Goal: Task Accomplishment & Management: Use online tool/utility

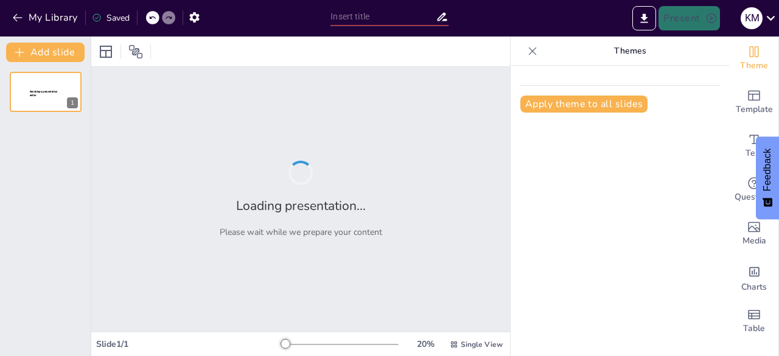
type input "Interacciones Electrostáticas: Carga Eléctrica en el Contexto de la Física"
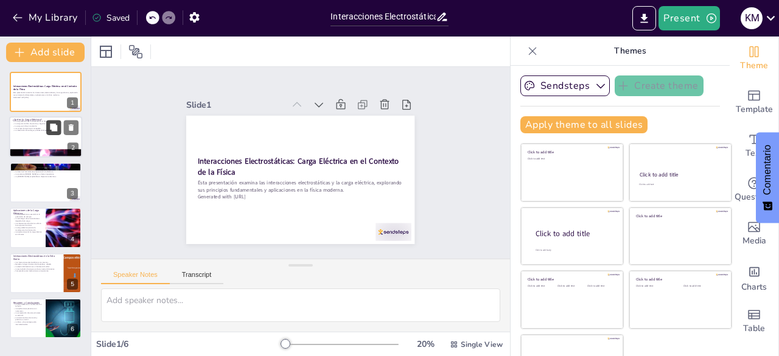
click at [57, 131] on icon at bounding box center [53, 128] width 9 height 9
type textarea "La carga eléctrica es un concepto clave en la física que permite entender cómo …"
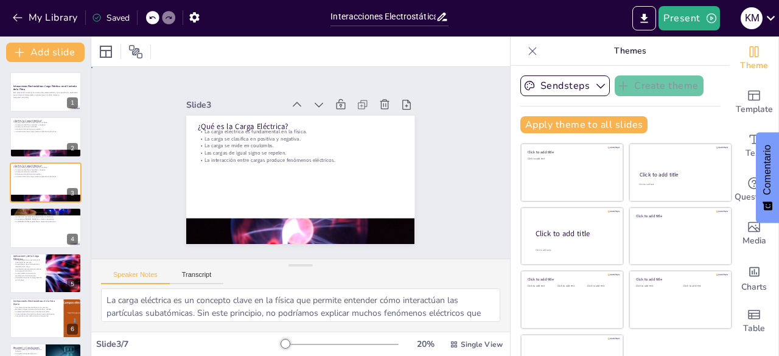
click at [425, 145] on div "Slide 1 Interacciones Electrostáticas: Carga Eléctrica en el Contexto de la Fís…" at bounding box center [300, 163] width 269 height 337
click at [34, 100] on div at bounding box center [45, 91] width 73 height 41
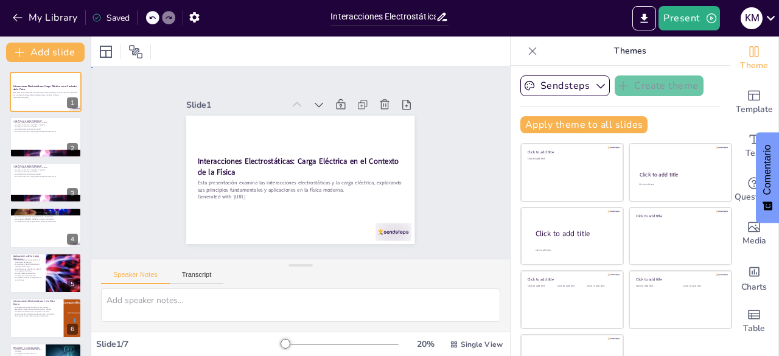
click at [131, 166] on div "Slide 1 Interacciones Electrostáticas: Carga Eléctrica en el Contexto de la Fís…" at bounding box center [301, 162] width 452 height 401
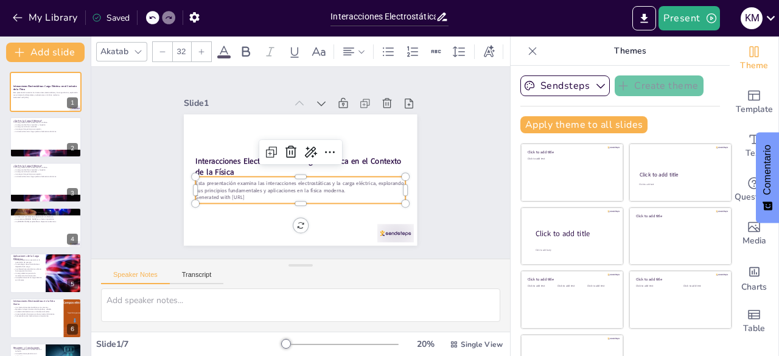
click at [256, 194] on p "Generated with [URL]" at bounding box center [284, 192] width 186 height 111
click at [32, 133] on div at bounding box center [45, 137] width 73 height 41
type textarea "La carga eléctrica es un concepto clave en la física que permite entender cómo …"
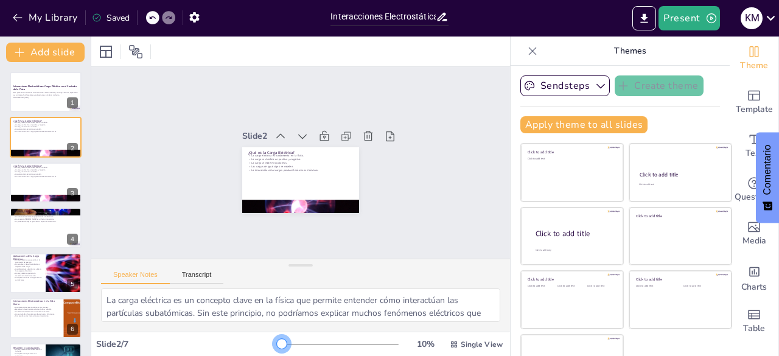
drag, startPoint x: 267, startPoint y: 341, endPoint x: 202, endPoint y: 366, distance: 70.0
click at [202, 356] on html "My Library Saved Interacciones Electrostáticas: Carga Eléctrica en el Contexto …" at bounding box center [389, 178] width 779 height 356
click at [206, 280] on button "Transcript" at bounding box center [197, 277] width 54 height 13
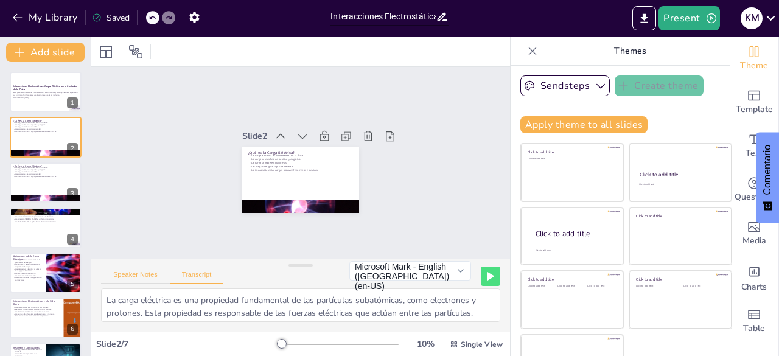
click at [136, 276] on button "Speaker Notes" at bounding box center [135, 277] width 69 height 13
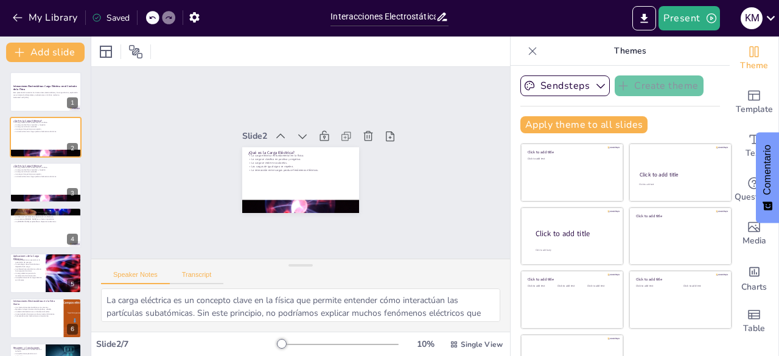
click at [211, 276] on button "Transcript" at bounding box center [197, 277] width 54 height 13
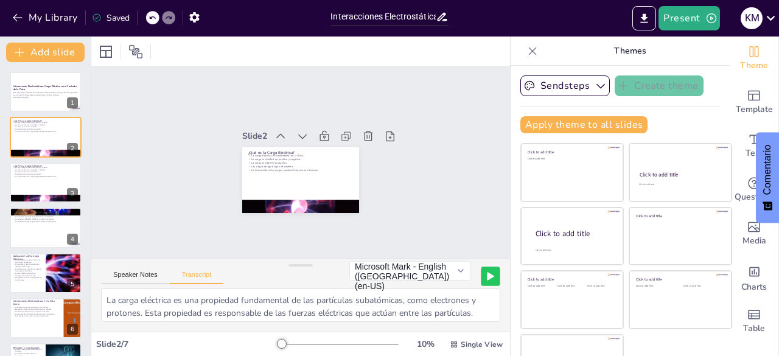
click at [481, 271] on button at bounding box center [490, 276] width 19 height 19
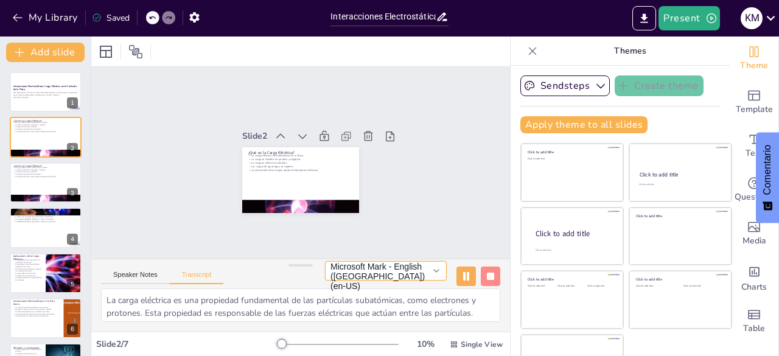
click at [424, 272] on button "Microsoft Mark - English (United States) (en-US)" at bounding box center [386, 270] width 122 height 19
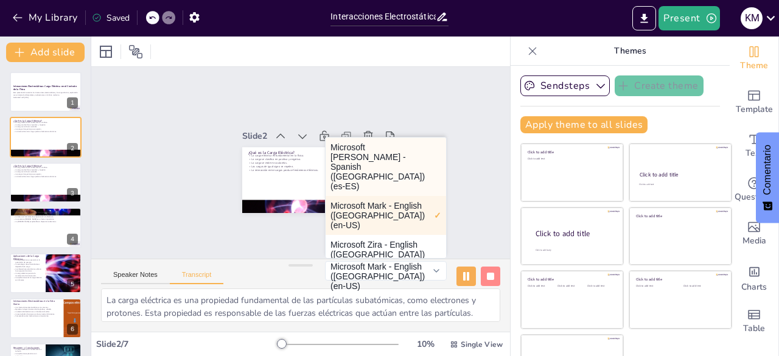
click at [387, 161] on button "Microsoft Helena - Spanish (Spain) (es-ES)" at bounding box center [386, 167] width 121 height 58
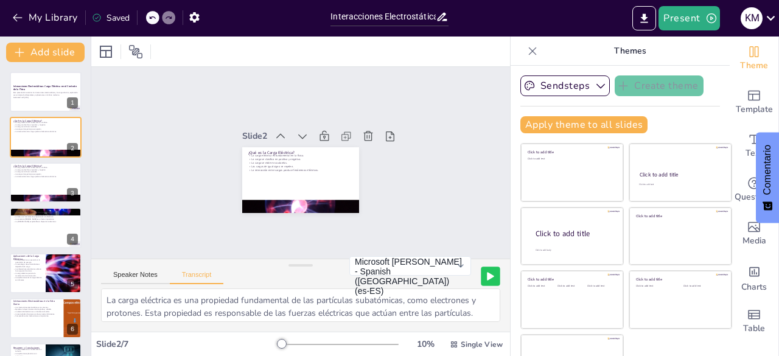
click at [481, 281] on button at bounding box center [490, 276] width 19 height 19
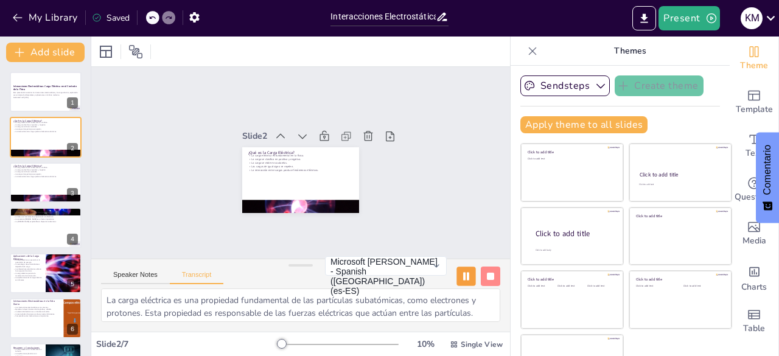
click at [463, 274] on icon at bounding box center [466, 276] width 7 height 9
drag, startPoint x: 444, startPoint y: 274, endPoint x: 27, endPoint y: 101, distance: 451.4
click at [27, 101] on div "Document fonts Akatab Recently used Mulish Popular fonts Lato Montserrat Open S…" at bounding box center [389, 197] width 779 height 320
click at [27, 101] on div at bounding box center [45, 91] width 73 height 41
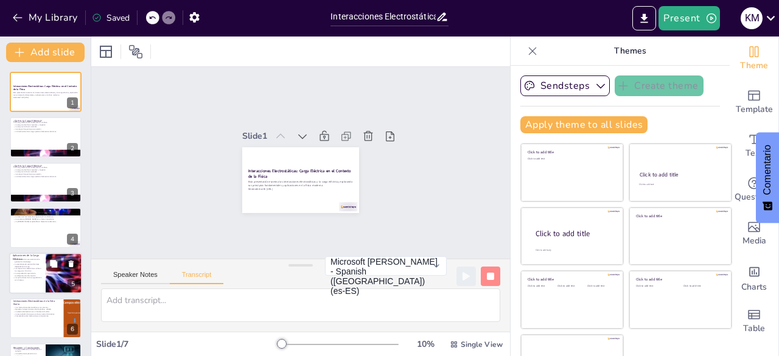
click at [30, 270] on p "Los dispositivos electrónicos utilizan la carga para funcionar." at bounding box center [27, 269] width 29 height 4
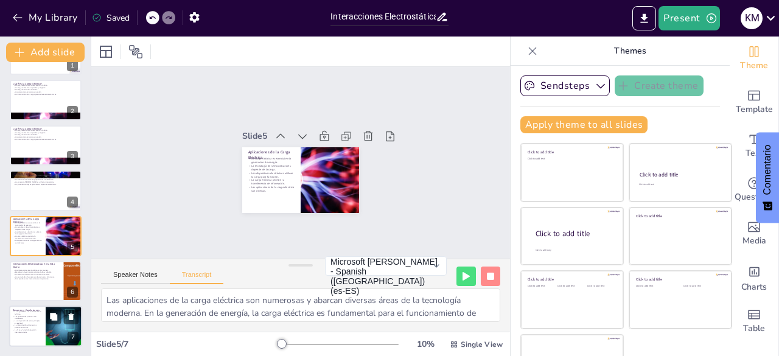
scroll to position [34, 0]
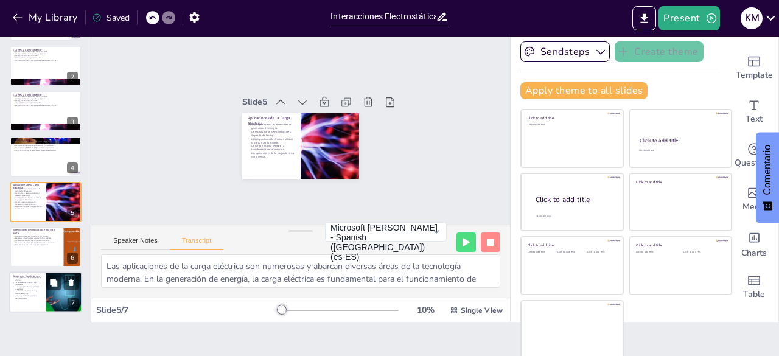
click at [43, 293] on div at bounding box center [45, 292] width 73 height 41
type textarea "En resumen, la carga eléctrica y las interacciones electrostáticas son fundamen…"
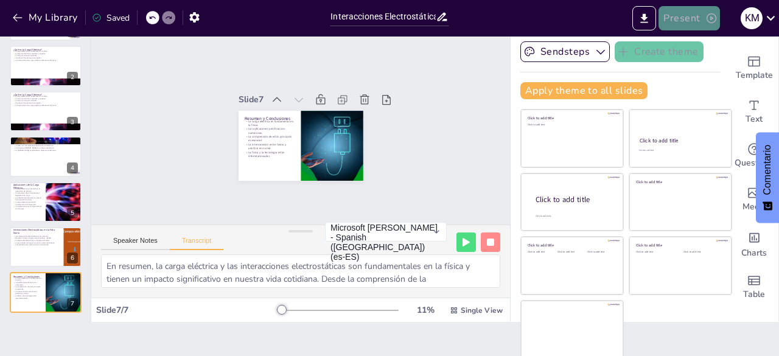
click at [695, 15] on button "Present" at bounding box center [689, 18] width 61 height 24
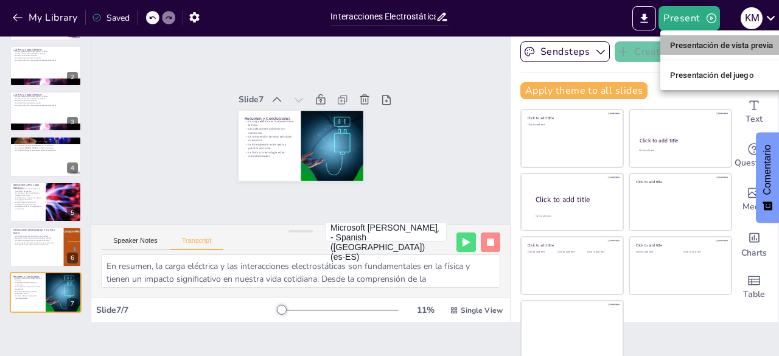
click at [699, 42] on font "Presentación de vista previa" at bounding box center [721, 45] width 103 height 9
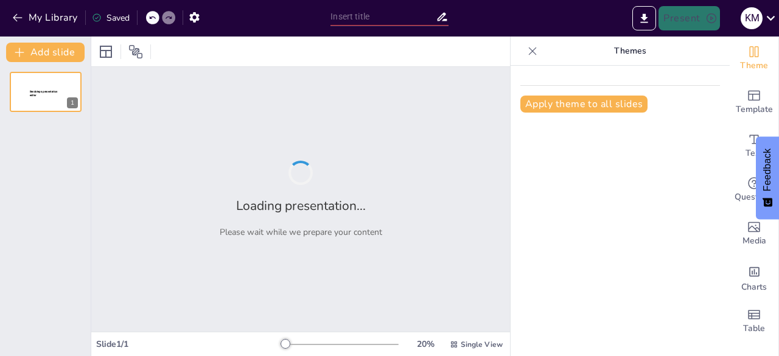
type input "Interacciones Electrostáticas: Carga Eléctrica en el Contexto de la Física"
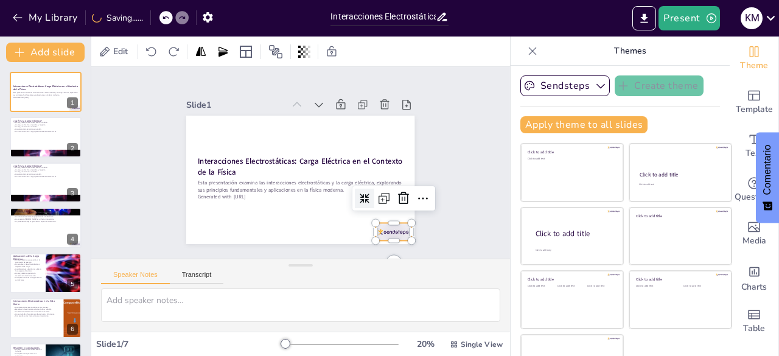
click at [343, 258] on div at bounding box center [323, 276] width 38 height 37
click at [382, 236] on icon at bounding box center [372, 246] width 20 height 20
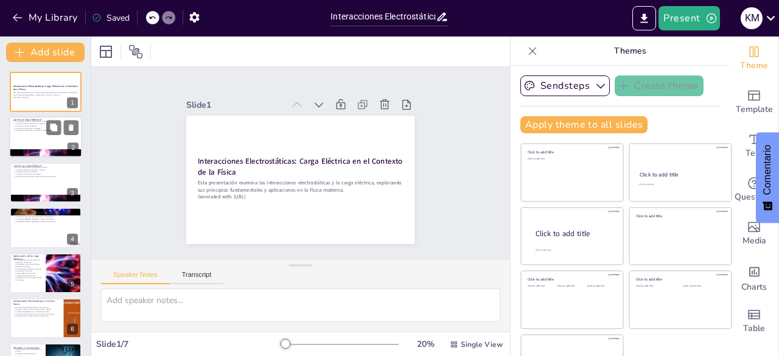
click at [38, 135] on div at bounding box center [45, 137] width 73 height 41
type textarea "La carga eléctrica es un concepto clave en la física que permite entender cómo …"
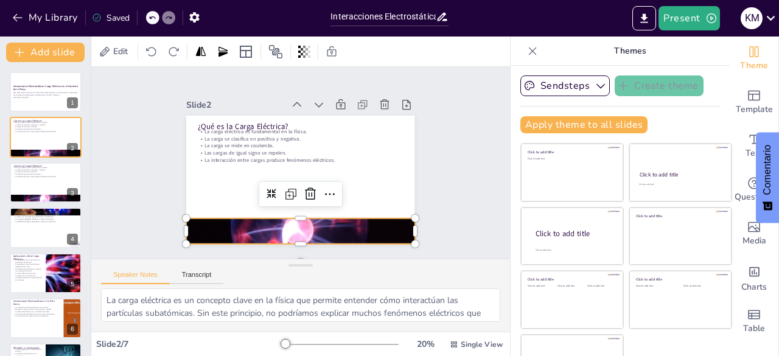
click at [258, 231] on div at bounding box center [279, 227] width 270 height 233
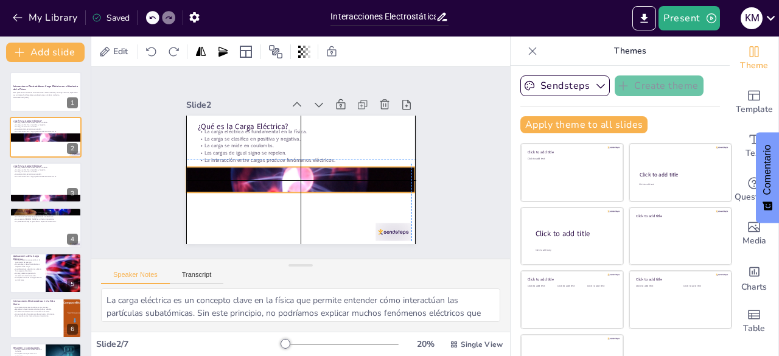
drag, startPoint x: 258, startPoint y: 231, endPoint x: 259, endPoint y: 176, distance: 54.8
click at [259, 176] on div at bounding box center [285, 169] width 249 height 278
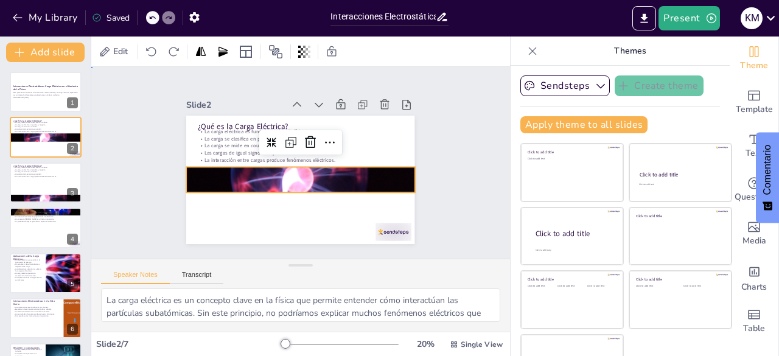
click at [425, 184] on div "Slide 1 Interacciones Electrostáticas: Carga Eléctrica en el Contexto de la Fís…" at bounding box center [300, 163] width 337 height 269
click at [360, 173] on div at bounding box center [292, 177] width 284 height 262
click at [295, 133] on div at bounding box center [308, 128] width 26 height 26
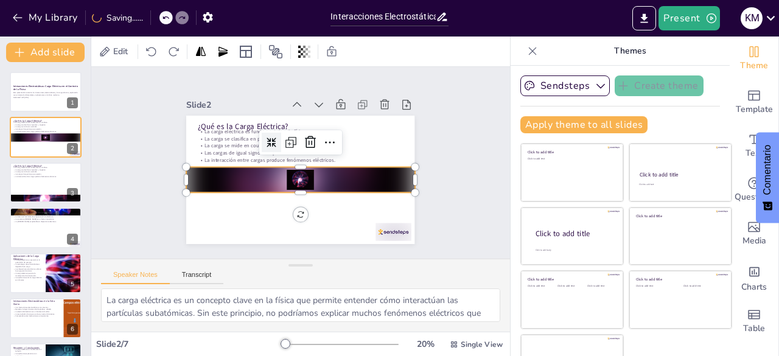
click at [320, 135] on div at bounding box center [333, 148] width 27 height 27
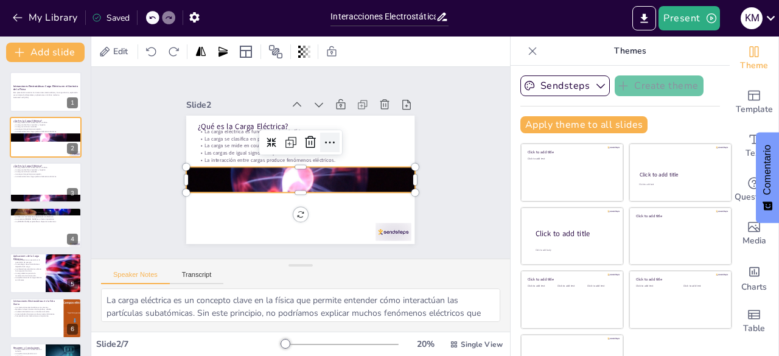
click at [326, 153] on icon at bounding box center [336, 163] width 21 height 21
click at [312, 143] on icon at bounding box center [320, 151] width 16 height 16
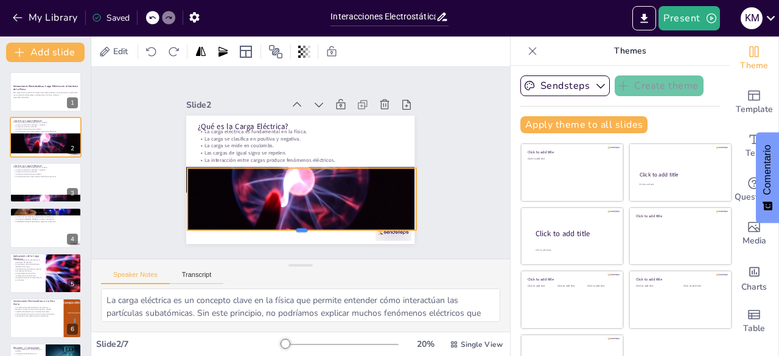
drag, startPoint x: 291, startPoint y: 192, endPoint x: 282, endPoint y: 229, distance: 38.1
click at [282, 229] on div at bounding box center [272, 229] width 212 height 102
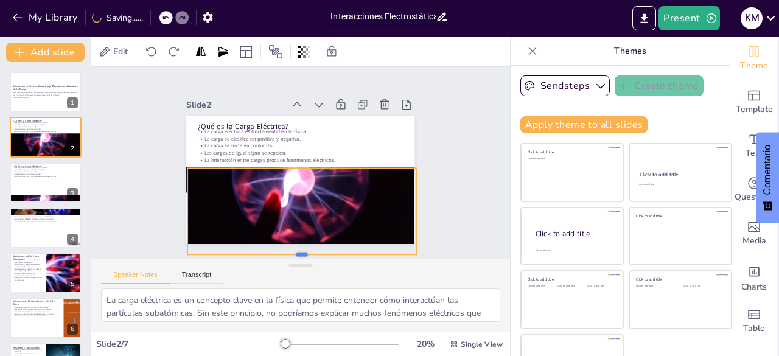
drag, startPoint x: 282, startPoint y: 229, endPoint x: 289, endPoint y: 253, distance: 24.5
click at [289, 253] on div "Slide 1 Interacciones Electrostáticas: Carga Eléctrica en el Contexto de la Fís…" at bounding box center [301, 163] width 461 height 346
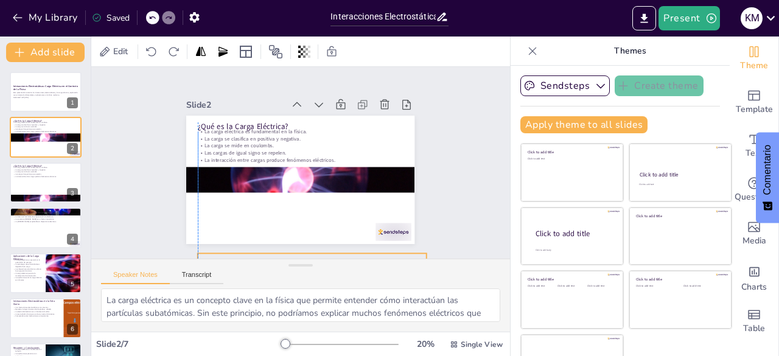
drag, startPoint x: 284, startPoint y: 165, endPoint x: 294, endPoint y: 253, distance: 88.8
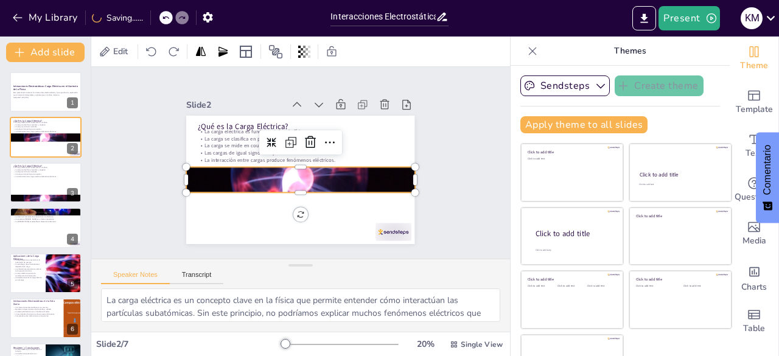
click at [295, 177] on div at bounding box center [289, 175] width 284 height 280
click at [279, 136] on icon at bounding box center [285, 130] width 13 height 13
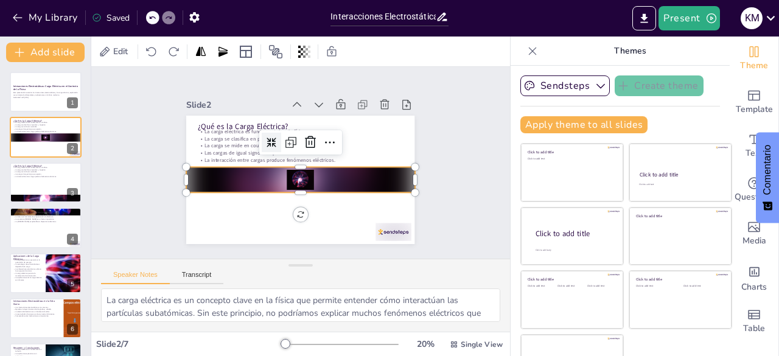
click at [276, 139] on icon at bounding box center [282, 132] width 13 height 13
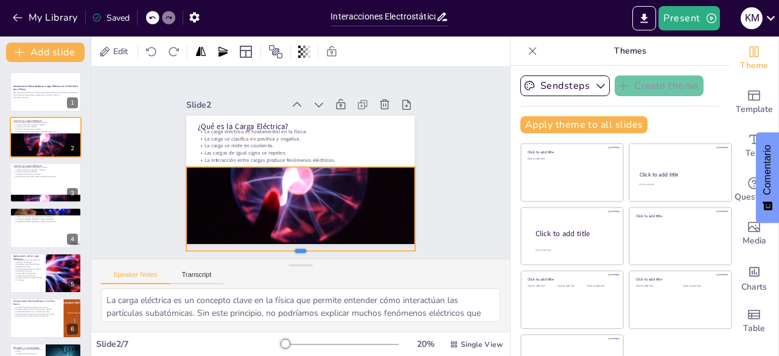
drag, startPoint x: 289, startPoint y: 189, endPoint x: 287, endPoint y: 248, distance: 58.5
click at [287, 248] on div at bounding box center [238, 232] width 176 height 160
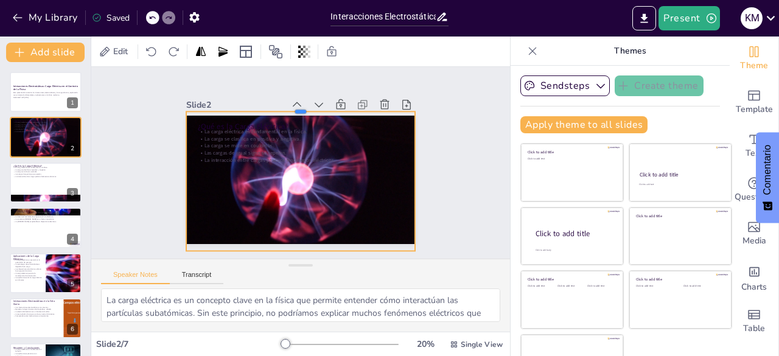
drag, startPoint x: 287, startPoint y: 158, endPoint x: 276, endPoint y: 103, distance: 56.5
click at [276, 103] on div at bounding box center [338, 121] width 177 height 160
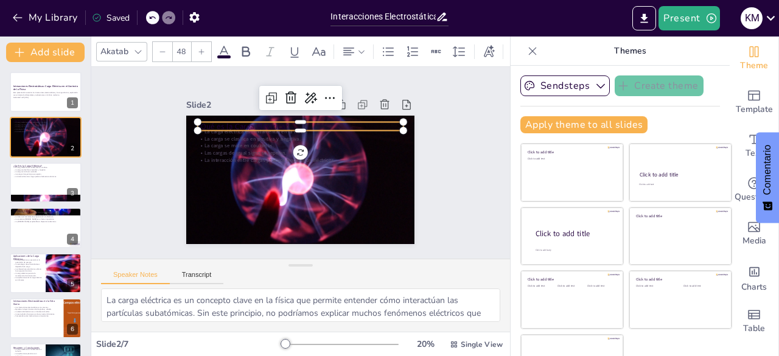
click at [260, 118] on p "¿Qué es la Carga Eléctrica?" at bounding box center [322, 134] width 172 height 130
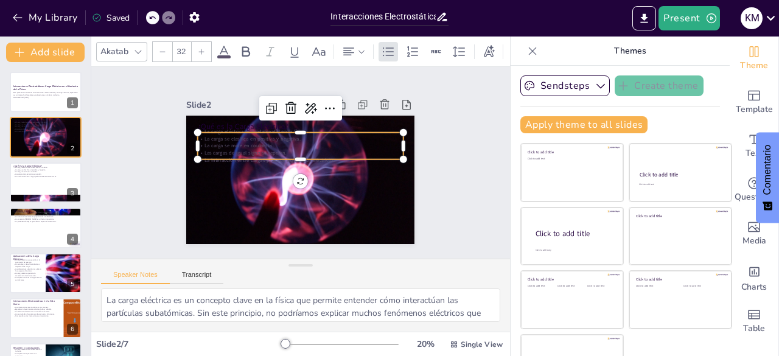
click at [263, 142] on p "La carga se mide en coulombs." at bounding box center [310, 149] width 170 height 127
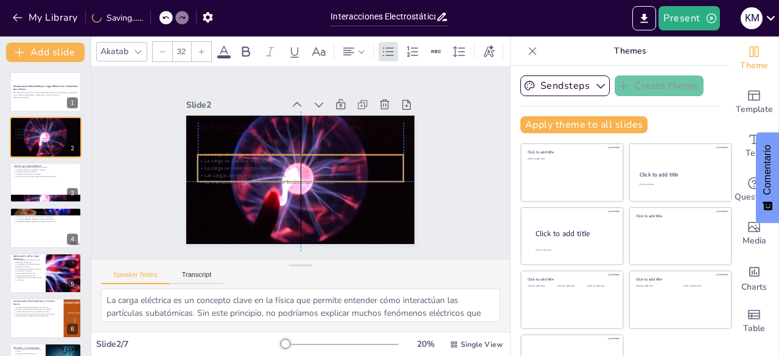
drag, startPoint x: 263, startPoint y: 142, endPoint x: 259, endPoint y: 161, distance: 19.2
click at [259, 161] on p "La carga se mide en coulombs." at bounding box center [298, 167] width 158 height 143
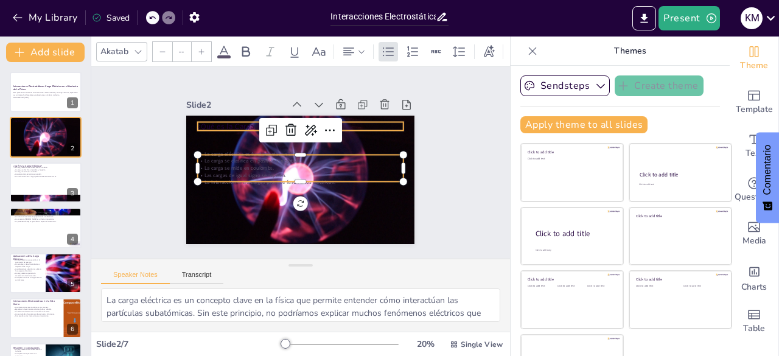
type input "48"
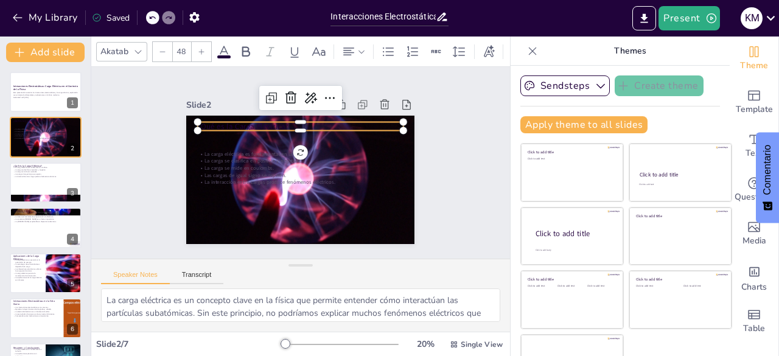
click at [224, 120] on p "¿Qué es la Carga Eléctrica?" at bounding box center [316, 129] width 192 height 93
click at [16, 15] on icon "button" at bounding box center [17, 18] width 9 height 8
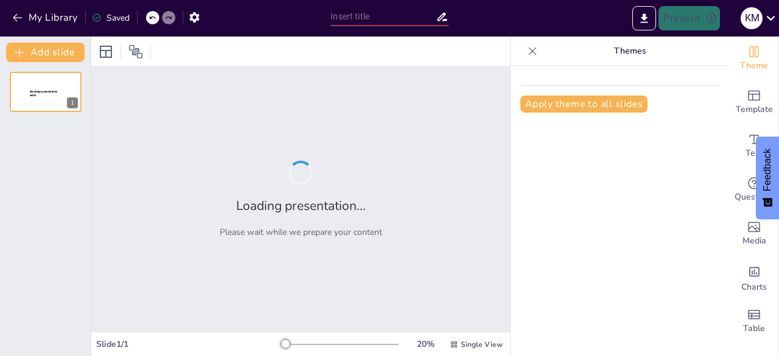
type input "Carga Eléctrica"
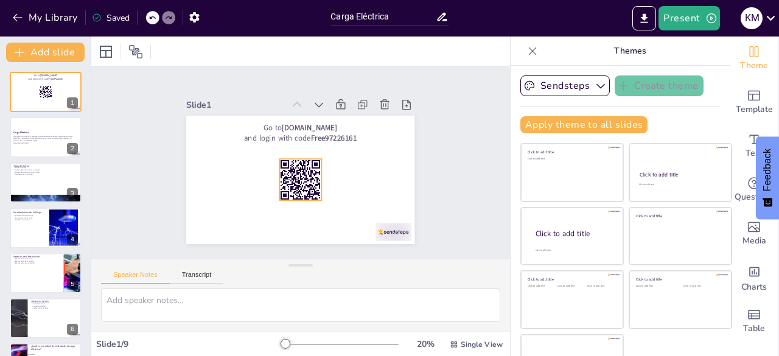
checkbox input "true"
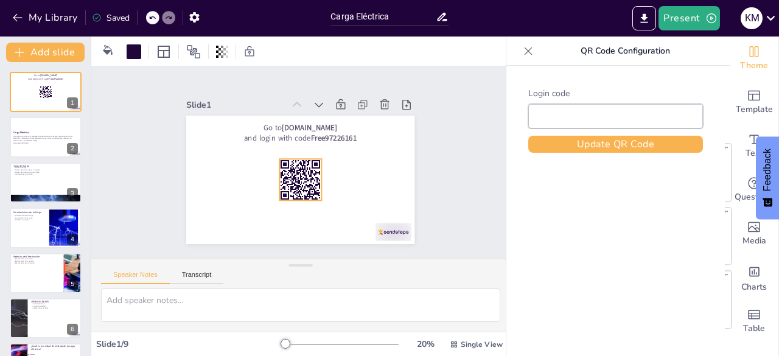
type input "Free97226161"
click at [286, 171] on rect at bounding box center [303, 146] width 49 height 49
checkbox input "true"
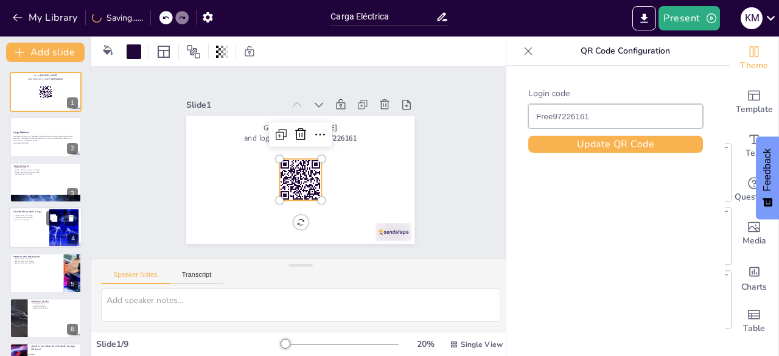
click at [38, 227] on div at bounding box center [45, 227] width 73 height 41
type textarea "La conservación de la carga es un principio fundamental en la física que asegur…"
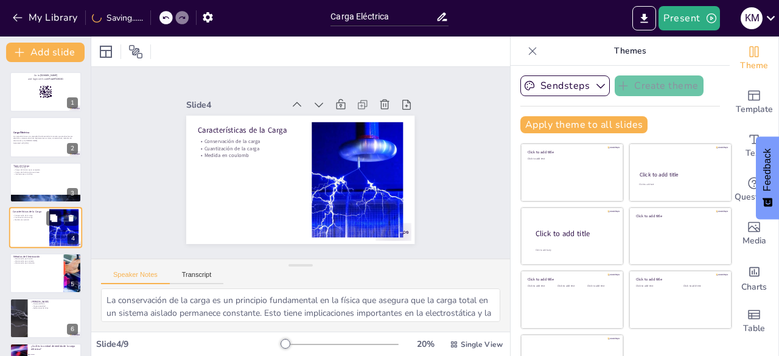
scroll to position [18, 0]
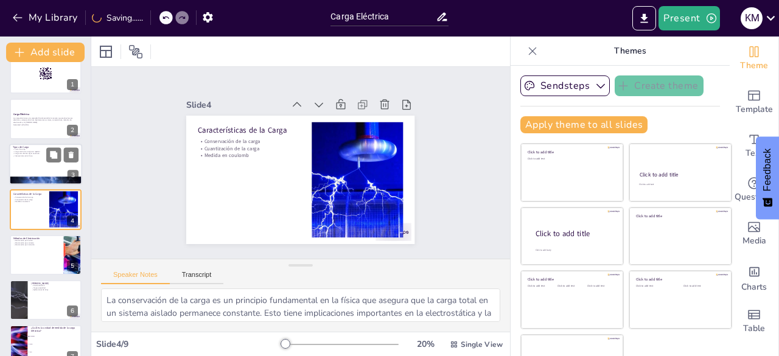
checkbox input "true"
click at [44, 162] on div at bounding box center [45, 164] width 73 height 41
type textarea "La clasificación de la carga eléctrica es fundamental para entender cómo intera…"
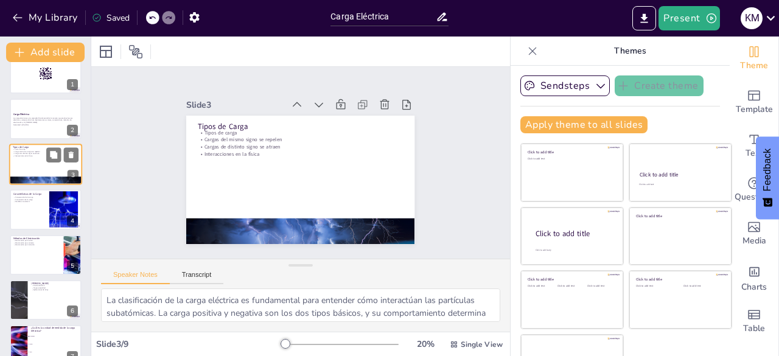
scroll to position [0, 0]
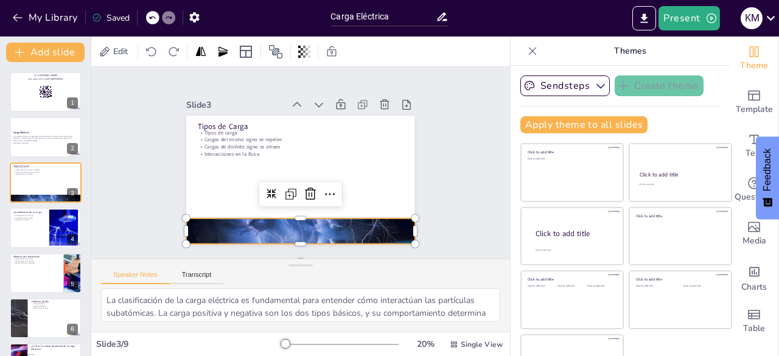
click at [302, 222] on div at bounding box center [246, 203] width 250 height 268
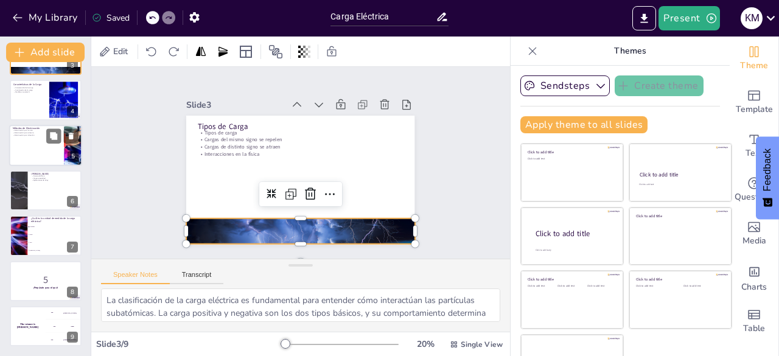
checkbox input "true"
click at [43, 290] on div at bounding box center [45, 281] width 73 height 41
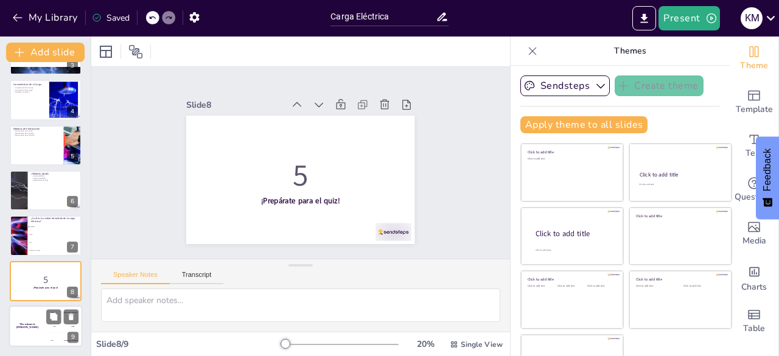
click at [32, 329] on div "The winner is Niels 🏆" at bounding box center [27, 326] width 37 height 41
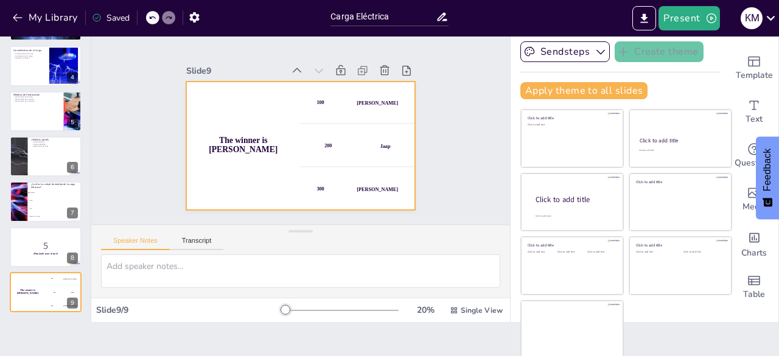
scroll to position [0, 0]
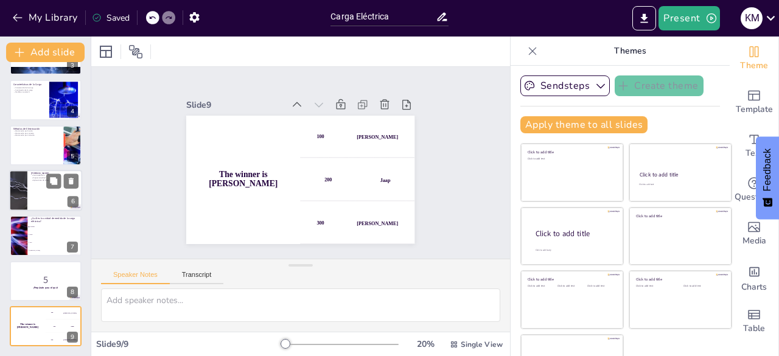
checkbox input "true"
click at [44, 192] on div at bounding box center [45, 190] width 73 height 41
type textarea "La fuerza eléctrica es un concepto fundamental que describe la interacción entr…"
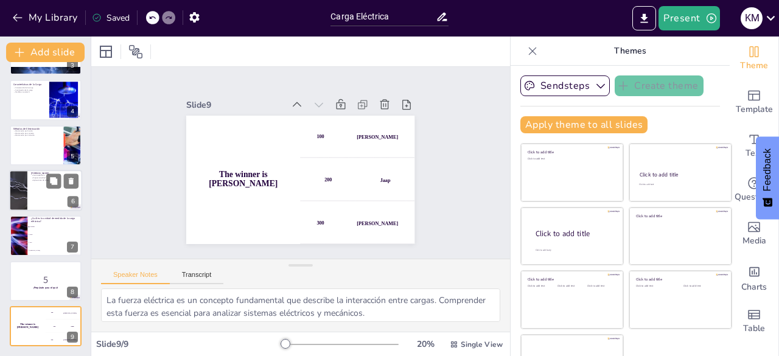
scroll to position [109, 0]
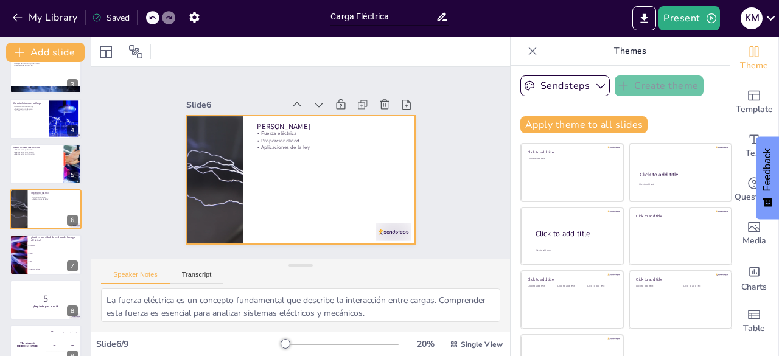
checkbox input "true"
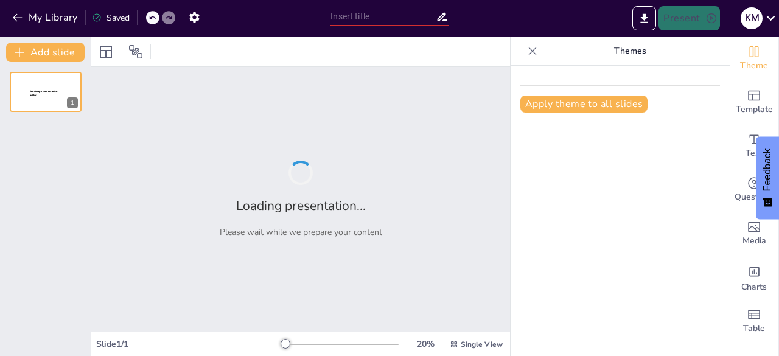
type input "Carga Eléctrica"
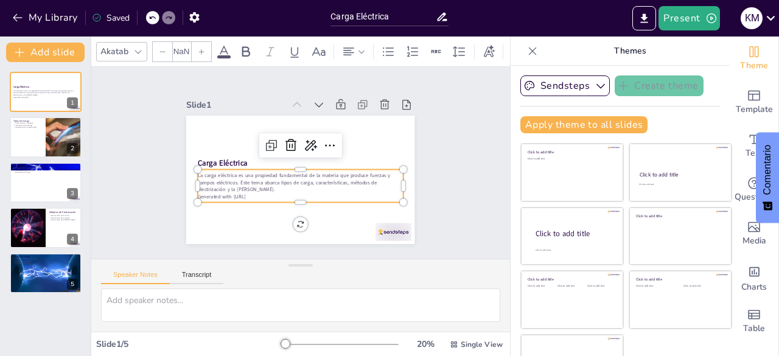
type input "32"
click at [250, 193] on p "Generated with [URL]" at bounding box center [268, 173] width 71 height 198
click at [253, 191] on p "Generated with [URL]" at bounding box center [275, 186] width 143 height 158
click at [253, 191] on p "Generated with [URL]" at bounding box center [271, 179] width 109 height 181
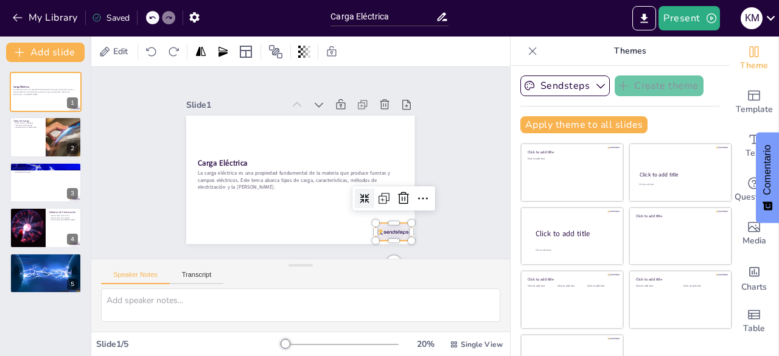
click at [206, 205] on div at bounding box center [187, 186] width 37 height 38
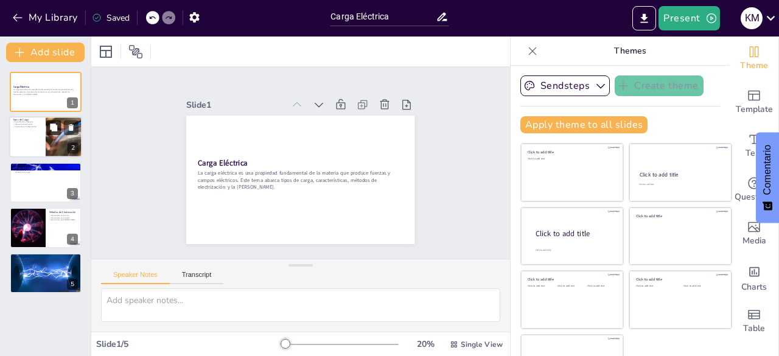
click at [52, 128] on icon at bounding box center [53, 127] width 7 height 7
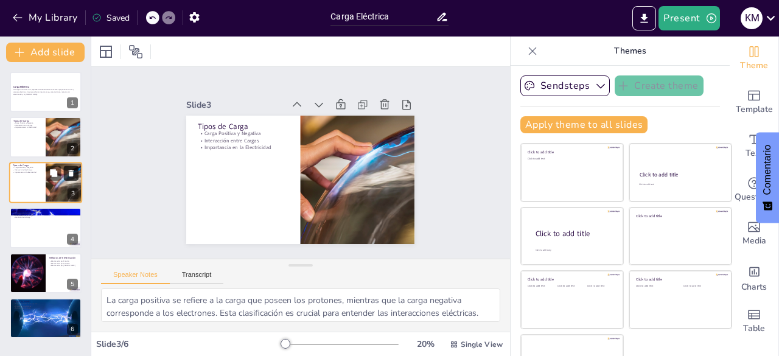
click at [73, 169] on icon at bounding box center [71, 173] width 9 height 9
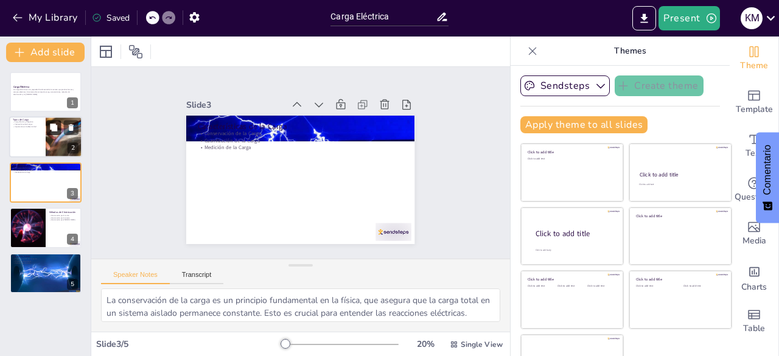
click at [51, 131] on icon at bounding box center [53, 128] width 9 height 9
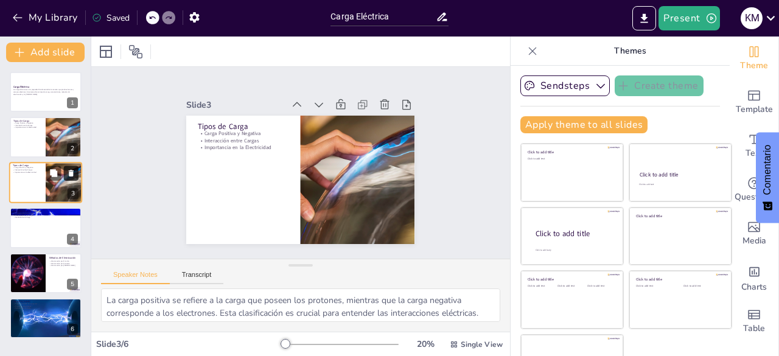
click at [74, 170] on icon at bounding box center [71, 173] width 9 height 9
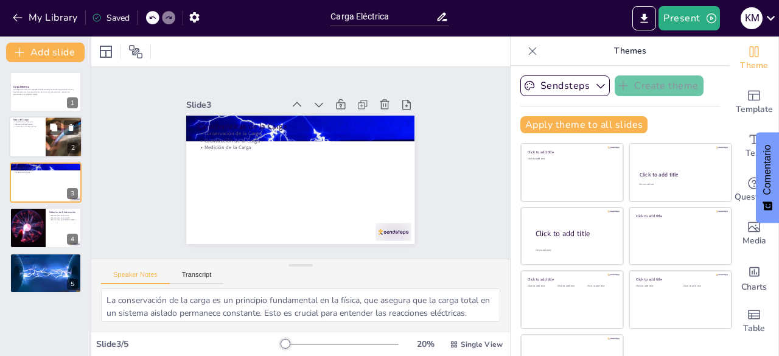
click at [40, 144] on div at bounding box center [45, 137] width 73 height 41
type textarea "La carga positiva se refiere a la carga que poseen los protones, mientras que l…"
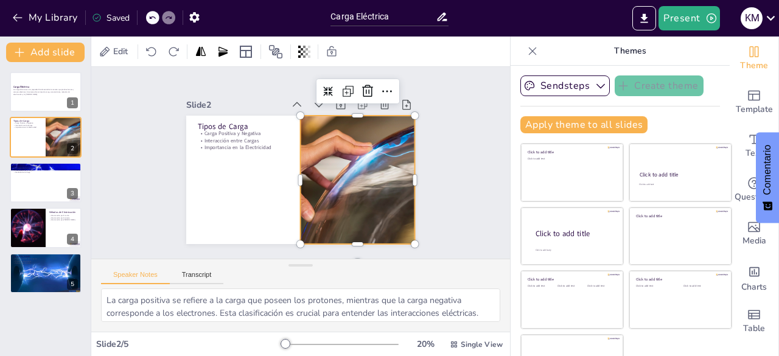
click at [321, 207] on div at bounding box center [308, 222] width 239 height 326
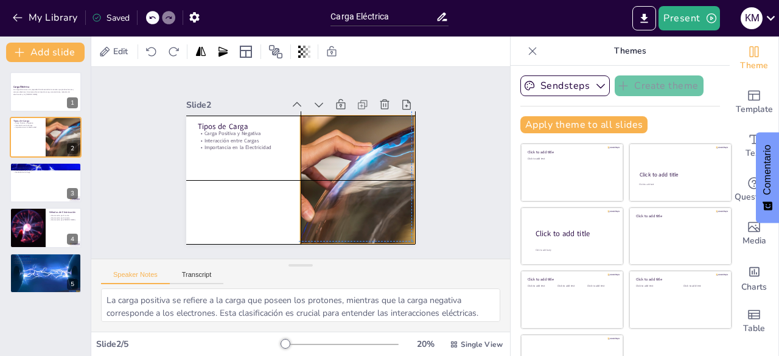
click at [320, 203] on div at bounding box center [349, 196] width 325 height 215
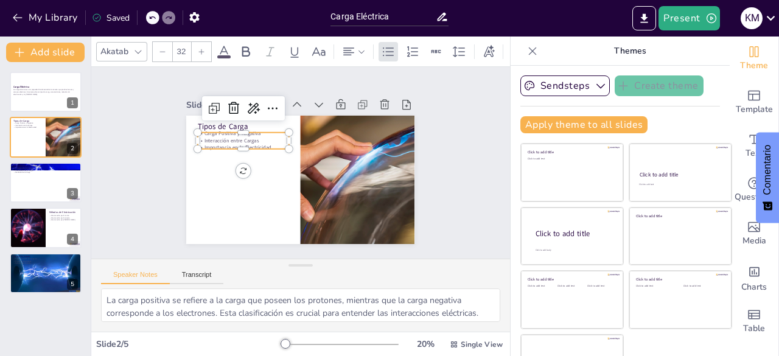
click at [212, 156] on p "Importancia en la Electricidad" at bounding box center [248, 189] width 72 height 66
click at [243, 140] on p "Interacción entre Cargas" at bounding box center [252, 127] width 89 height 35
click at [422, 183] on div "Slide 1 Carga Eléctrica La carga eléctrica es una propiedad fundamental de la m…" at bounding box center [301, 162] width 324 height 220
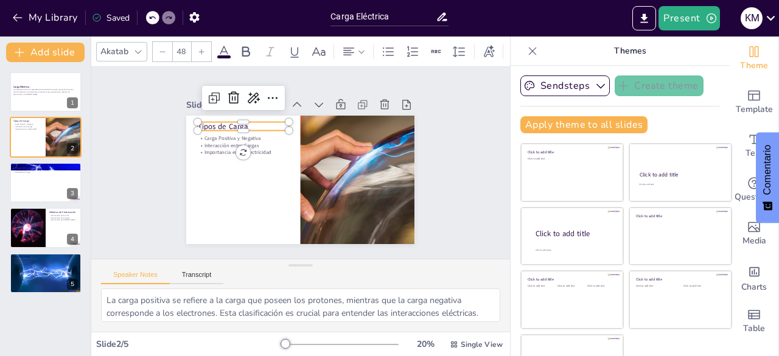
click at [209, 127] on div "Tipos de Carga Carga Positiva y Negativa Interacción entre Cargas Importancia e…" at bounding box center [293, 178] width 261 height 210
click at [436, 159] on div "Slide 1 Carga Eléctrica La carga eléctrica es una propiedad fundamental de la m…" at bounding box center [301, 162] width 440 height 422
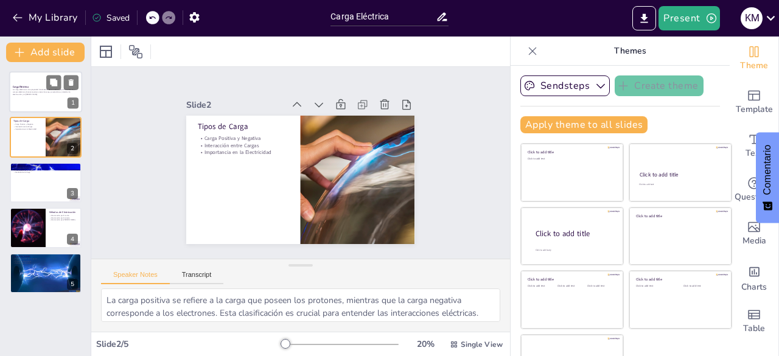
click at [33, 100] on div at bounding box center [45, 91] width 73 height 41
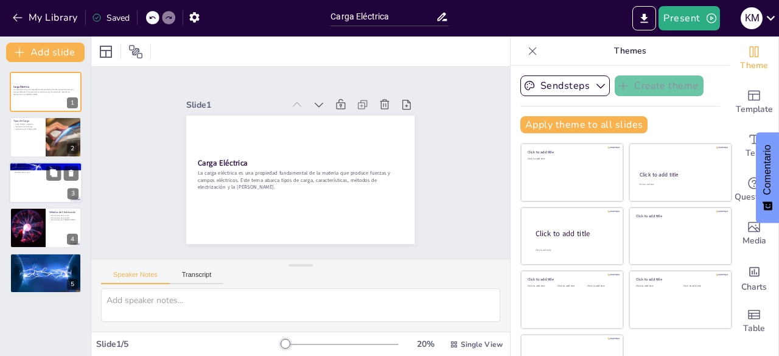
click at [41, 186] on div at bounding box center [45, 182] width 73 height 41
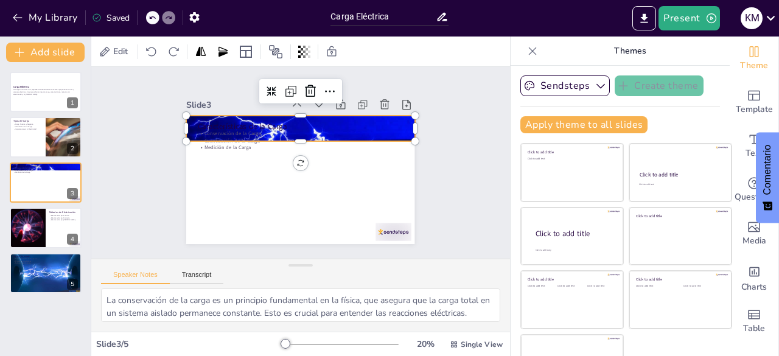
click at [394, 126] on div at bounding box center [321, 135] width 274 height 257
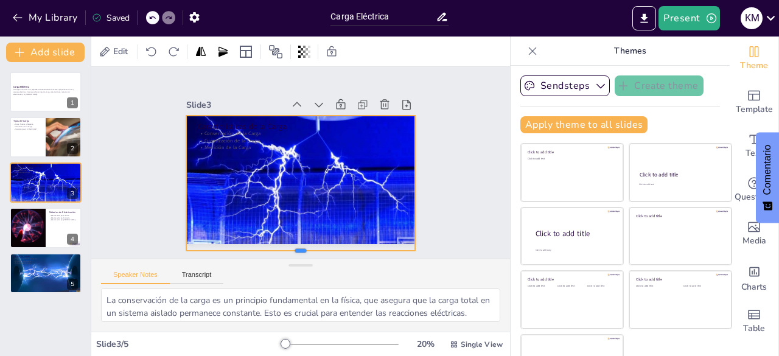
drag, startPoint x: 286, startPoint y: 137, endPoint x: 289, endPoint y: 247, distance: 109.6
click at [289, 87] on div at bounding box center [291, 70] width 228 height 33
click at [433, 195] on div "Slide 1 Carga Eléctrica La carga eléctrica es una propiedad fundamental de la m…" at bounding box center [300, 162] width 319 height 329
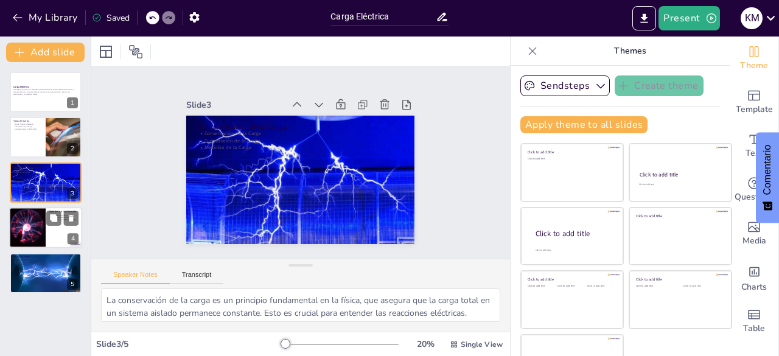
click at [15, 233] on div at bounding box center [27, 227] width 55 height 41
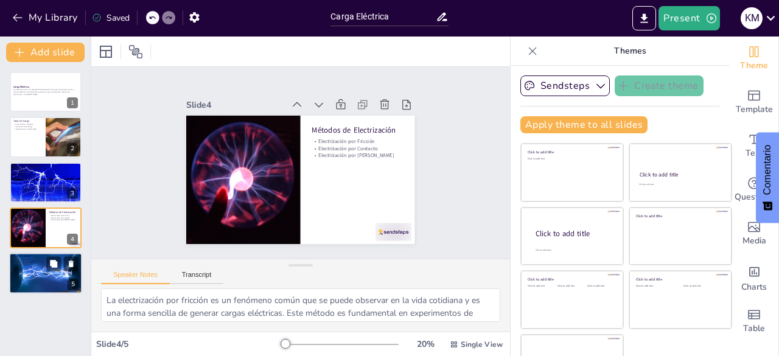
click at [43, 279] on div at bounding box center [45, 273] width 73 height 41
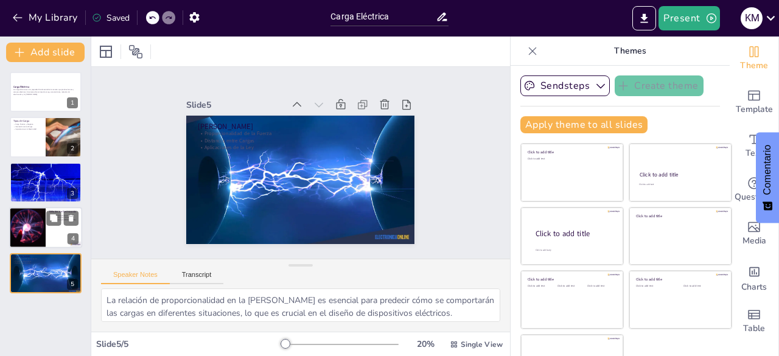
click at [37, 231] on div at bounding box center [27, 227] width 55 height 41
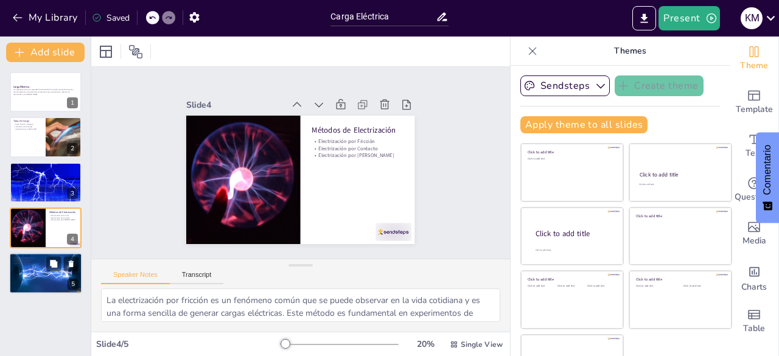
click at [38, 270] on div at bounding box center [45, 273] width 73 height 41
type textarea "La relación de proporcionalidad en la [PERSON_NAME] es esencial para predecir c…"
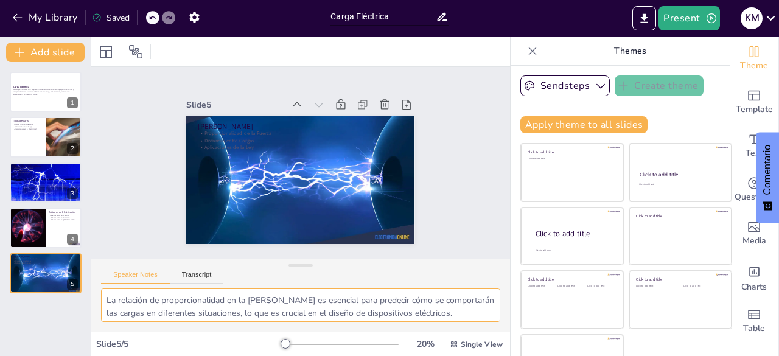
click at [274, 310] on textarea "La relación de proporcionalidad en la [PERSON_NAME] es esencial para predecir c…" at bounding box center [300, 305] width 399 height 33
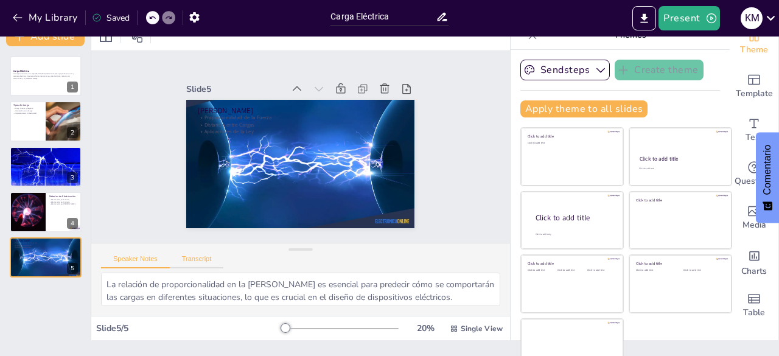
click at [187, 258] on button "Transcript" at bounding box center [197, 261] width 54 height 13
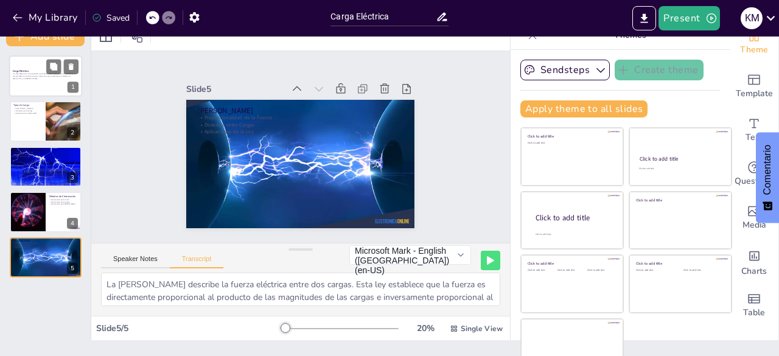
click at [44, 76] on p "La carga eléctrica es una propiedad fundamental de la materia que produce fuerz…" at bounding box center [46, 76] width 66 height 7
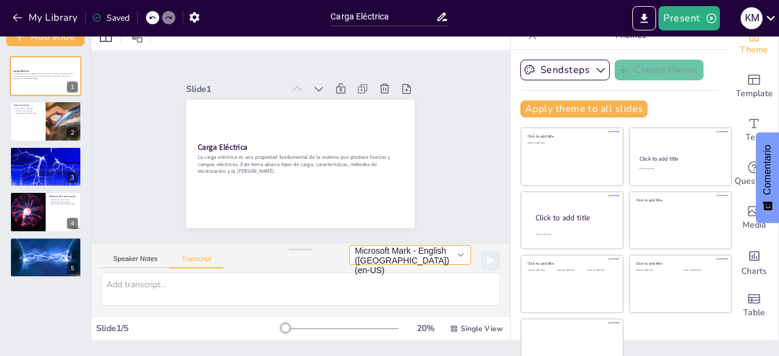
click at [446, 262] on button "Microsoft Mark - English ([GEOGRAPHIC_DATA]) (en-US)" at bounding box center [410, 254] width 122 height 19
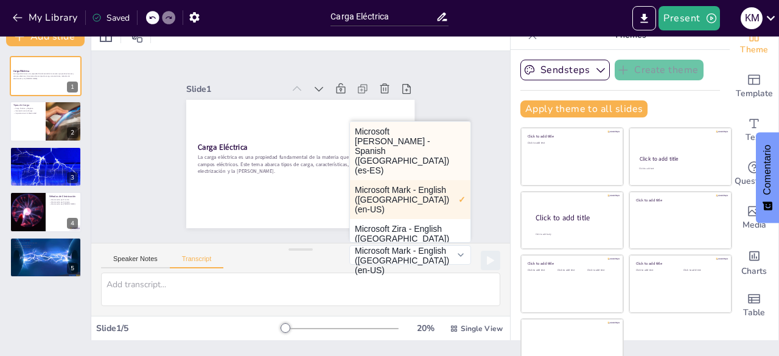
click at [399, 152] on button "Microsoft [PERSON_NAME] - Spanish ([GEOGRAPHIC_DATA]) (es-ES)" at bounding box center [410, 151] width 121 height 58
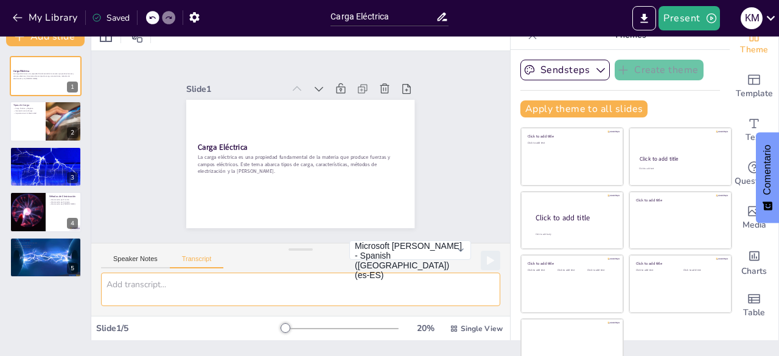
click at [244, 298] on textarea at bounding box center [300, 289] width 399 height 33
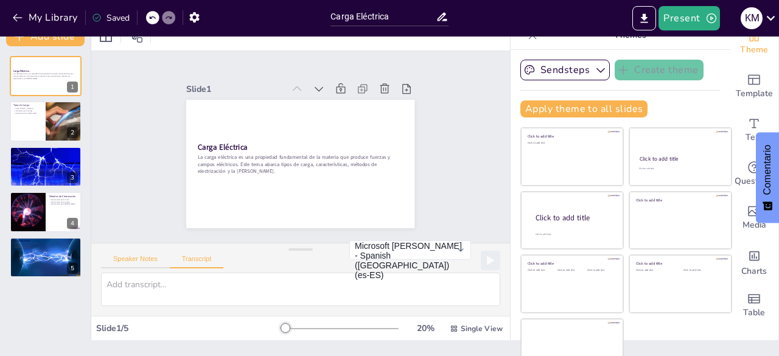
click at [154, 264] on button "Speaker Notes" at bounding box center [135, 261] width 69 height 13
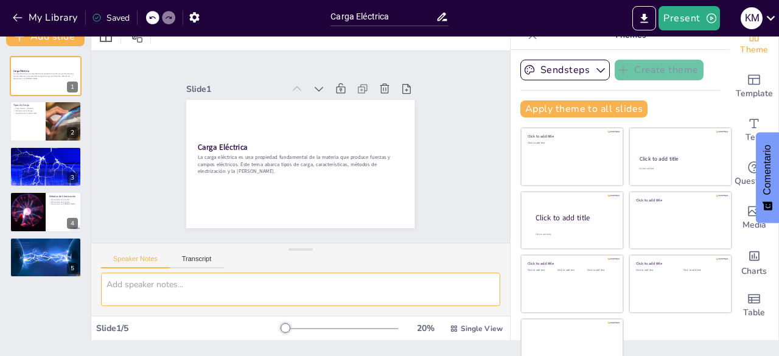
click at [170, 289] on textarea at bounding box center [300, 289] width 399 height 33
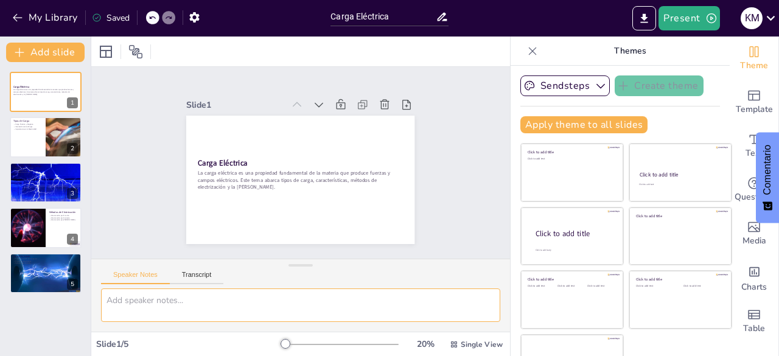
scroll to position [1, 0]
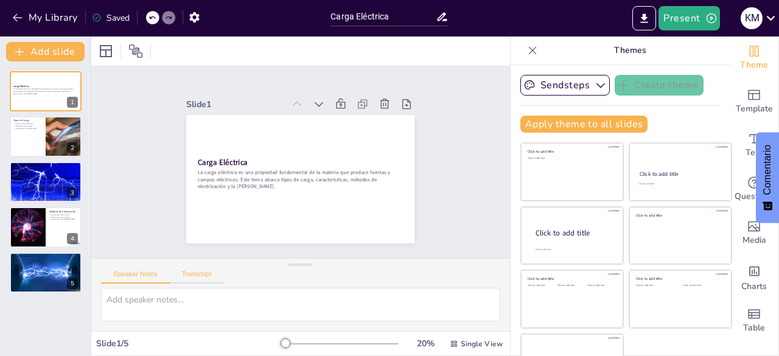
click at [186, 275] on button "Transcript" at bounding box center [197, 276] width 54 height 13
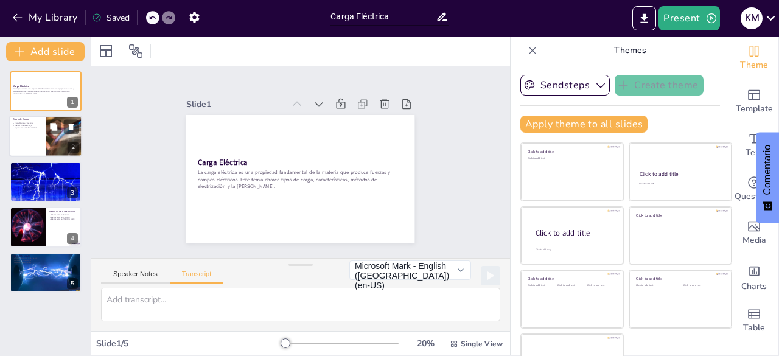
click at [46, 142] on div at bounding box center [64, 136] width 96 height 41
type textarea "La carga eléctrica se clasifica en dos tipos: positiva y negativa. La carga pos…"
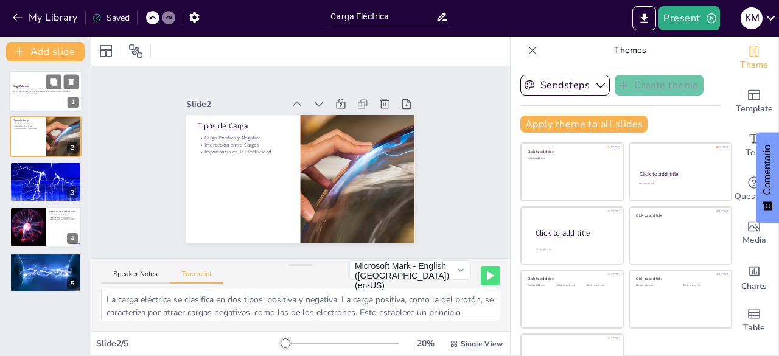
click at [34, 97] on div at bounding box center [45, 91] width 73 height 41
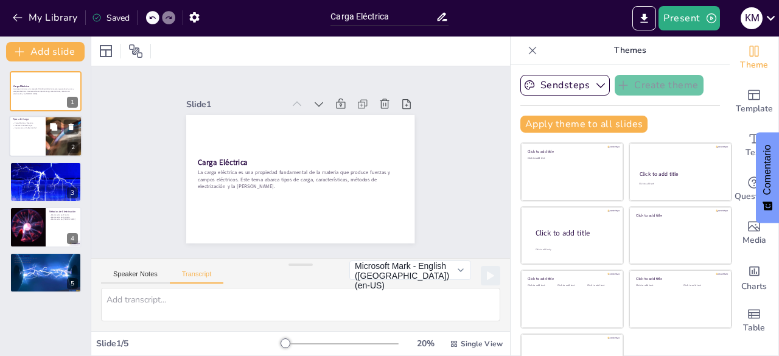
click at [29, 138] on div at bounding box center [45, 136] width 73 height 41
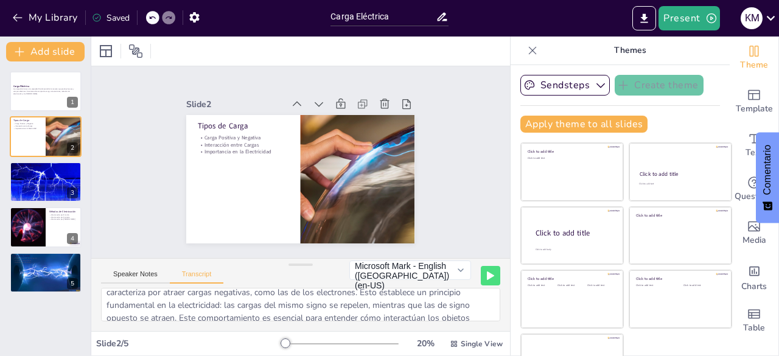
scroll to position [19, 0]
click at [29, 226] on div at bounding box center [27, 226] width 55 height 41
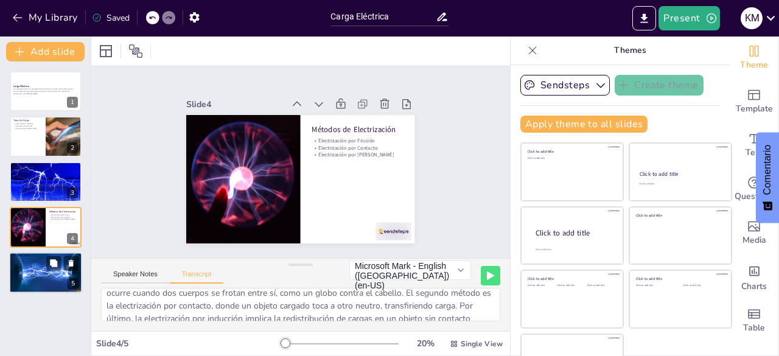
click at [36, 279] on div at bounding box center [45, 272] width 73 height 41
type textarea "La [PERSON_NAME] describe la fuerza eléctrica entre dos cargas. Esta ley establ…"
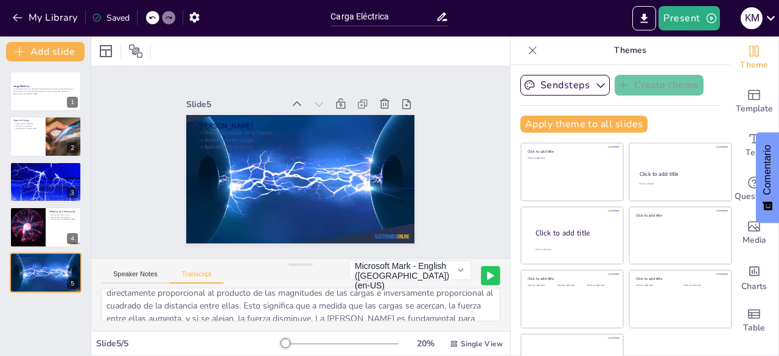
click at [481, 278] on button at bounding box center [490, 275] width 19 height 19
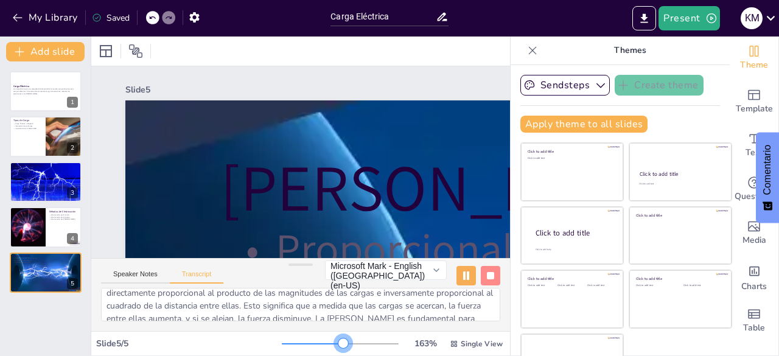
click at [326, 344] on div at bounding box center [340, 344] width 117 height 10
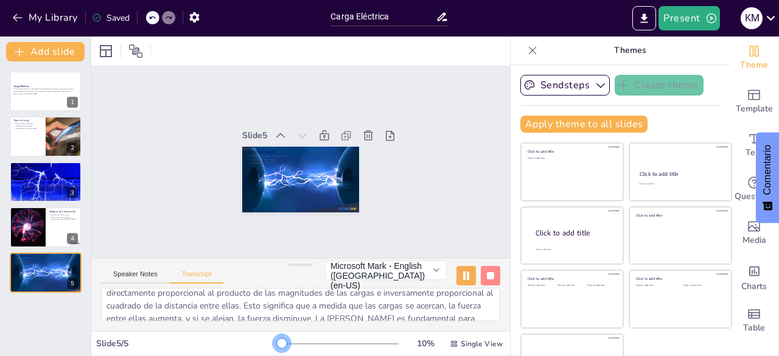
drag, startPoint x: 320, startPoint y: 344, endPoint x: 233, endPoint y: 344, distance: 87.1
click at [233, 344] on div "Slide 5 / 5 10 % Single View" at bounding box center [300, 343] width 419 height 19
click at [137, 280] on button "Speaker Notes" at bounding box center [135, 276] width 69 height 13
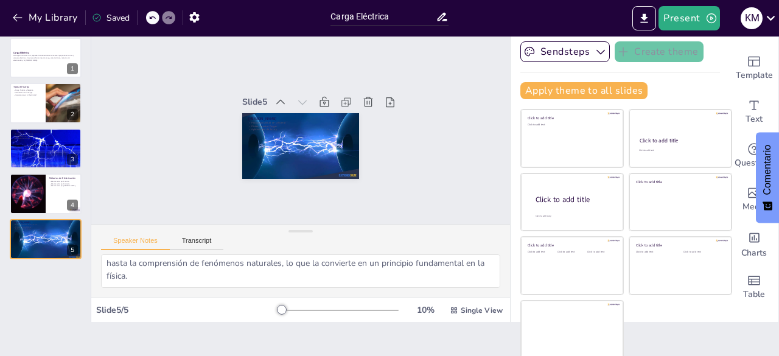
scroll to position [0, 0]
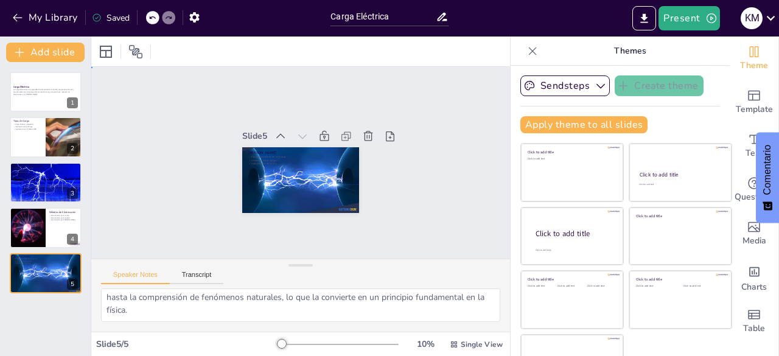
click at [440, 200] on div "Slide 1 Carga Eléctrica La carga eléctrica es una propiedad fundamental de la m…" at bounding box center [301, 162] width 452 height 401
click at [42, 99] on div at bounding box center [45, 91] width 73 height 41
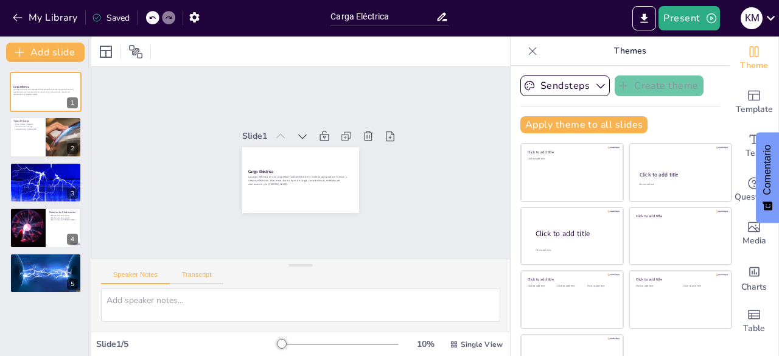
click at [198, 280] on button "Transcript" at bounding box center [197, 277] width 54 height 13
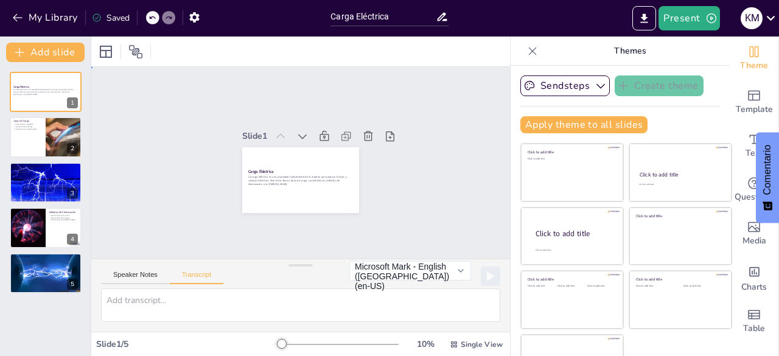
click at [424, 183] on div "Slide 1 Carga Eléctrica La carga eléctrica es una propiedad fundamental de la m…" at bounding box center [301, 162] width 452 height 401
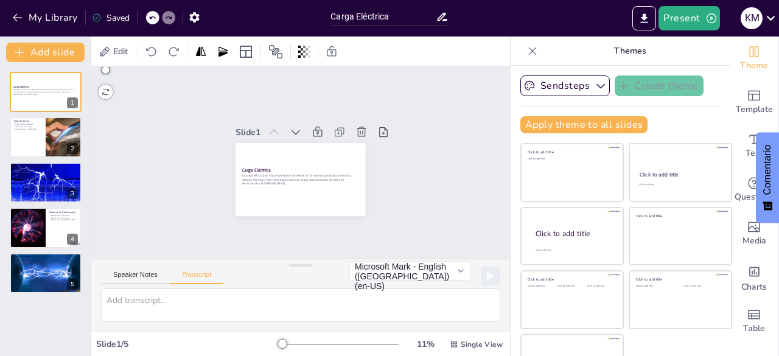
click at [382, 191] on div "Slide 1 Carga Eléctrica La carga eléctrica es una propiedad fundamental de la m…" at bounding box center [301, 163] width 225 height 178
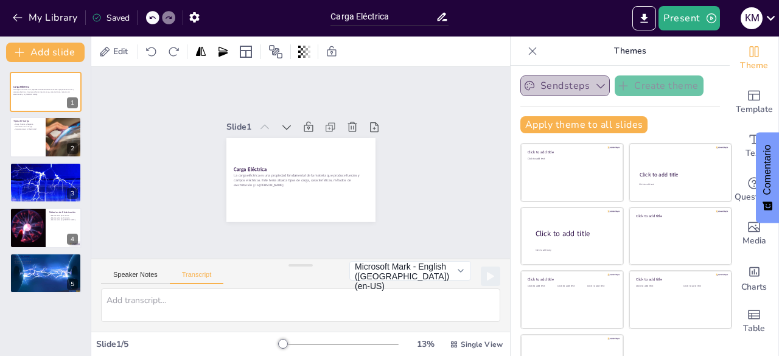
click at [570, 84] on button "Sendsteps" at bounding box center [564, 85] width 89 height 21
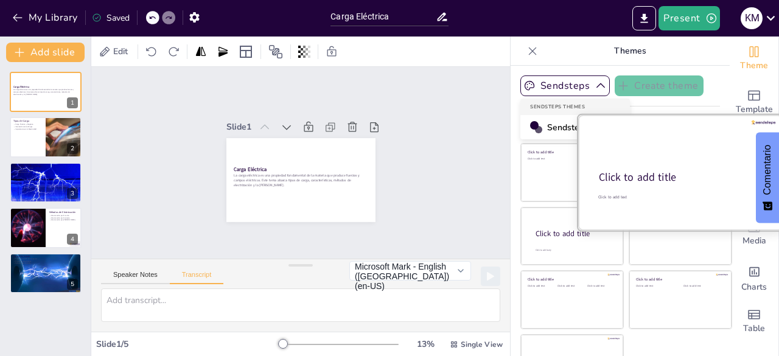
drag, startPoint x: 576, startPoint y: 83, endPoint x: 665, endPoint y: 217, distance: 160.7
click at [665, 143] on div "Sendsteps Create theme Sendsteps Themes Sendsteps Apply theme to all slides Cli…" at bounding box center [620, 109] width 200 height 68
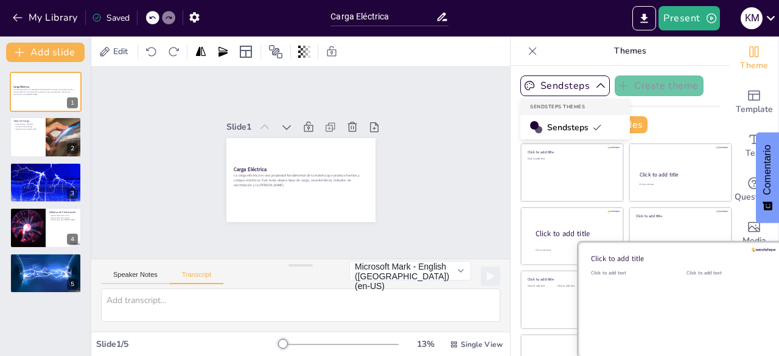
scroll to position [34, 0]
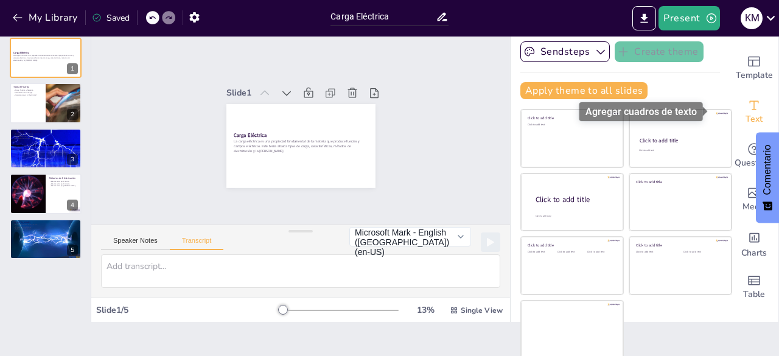
click at [746, 125] on span "Text" at bounding box center [754, 119] width 17 height 13
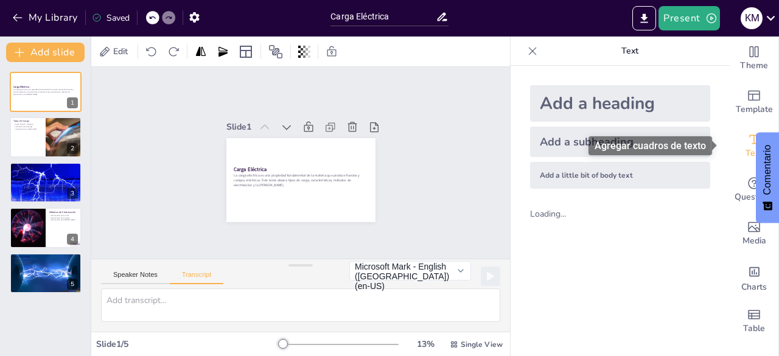
scroll to position [0, 0]
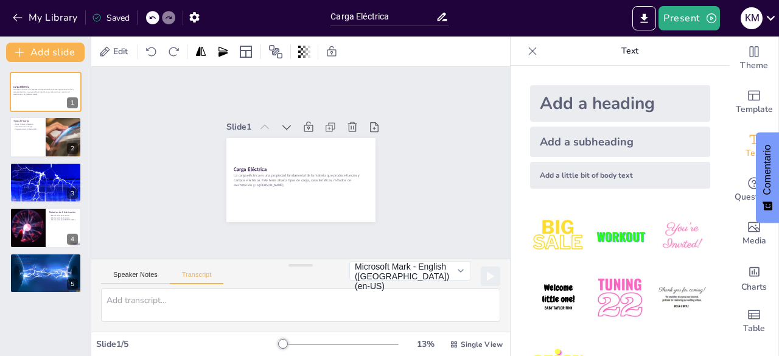
click at [433, 90] on div "Slide 1 Carga Eléctrica La carga eléctrica es una propiedad fundamental de la m…" at bounding box center [300, 163] width 458 height 376
click at [32, 271] on div at bounding box center [45, 273] width 73 height 41
type textarea "La [PERSON_NAME] describe la fuerza eléctrica entre dos cargas. Esta ley establ…"
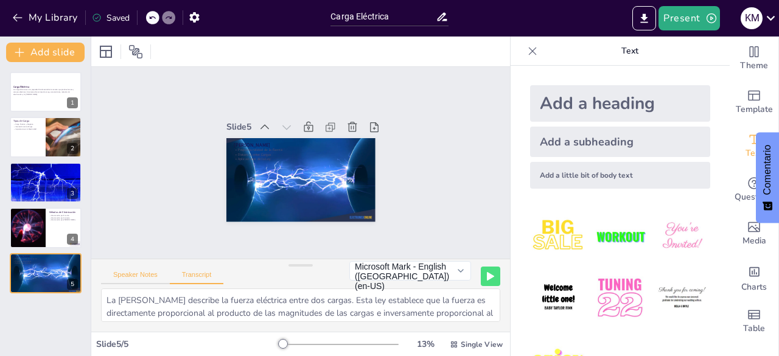
click at [141, 271] on button "Speaker Notes" at bounding box center [135, 277] width 69 height 13
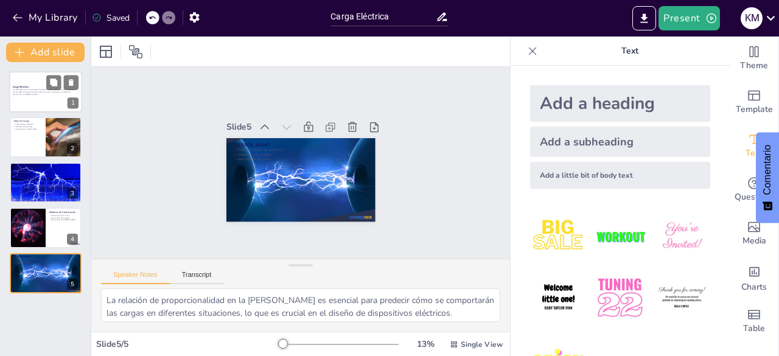
click at [26, 79] on div at bounding box center [45, 91] width 73 height 41
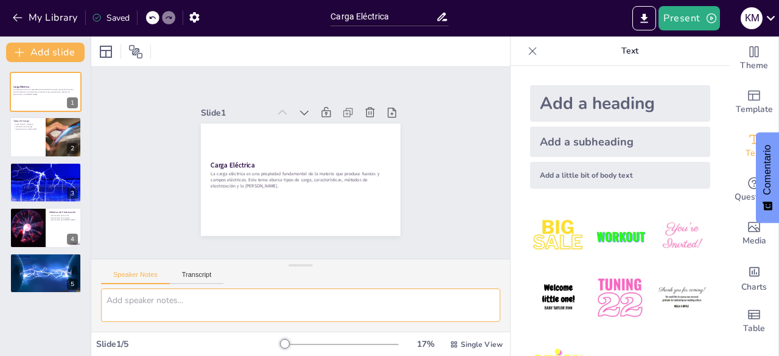
click at [220, 312] on textarea at bounding box center [300, 305] width 399 height 33
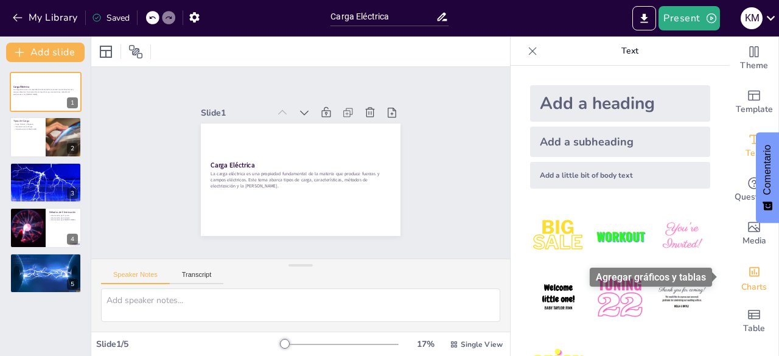
click at [748, 278] on div "Add charts and graphs" at bounding box center [754, 270] width 13 height 19
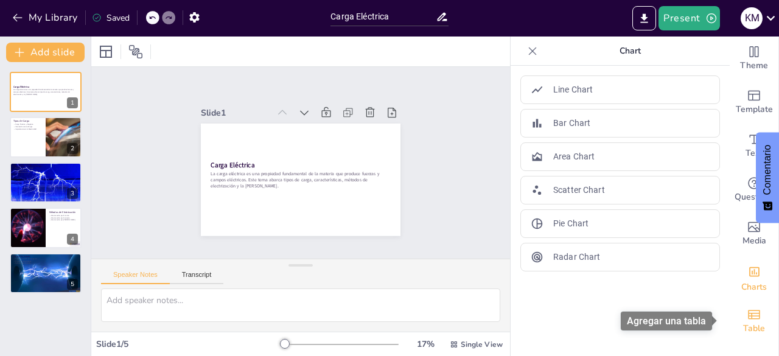
click at [752, 328] on span "Table" at bounding box center [754, 328] width 22 height 13
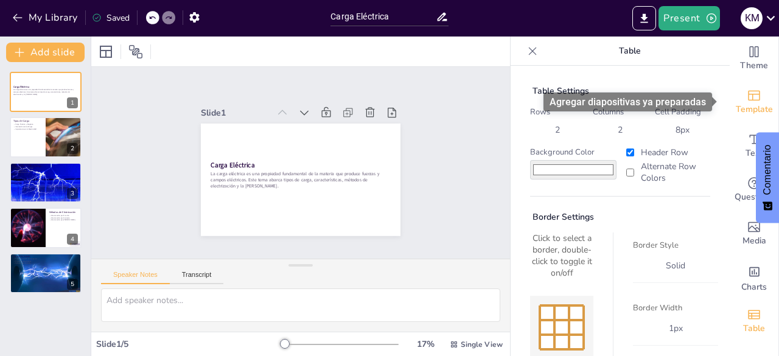
click at [748, 105] on span "Template" at bounding box center [754, 109] width 37 height 13
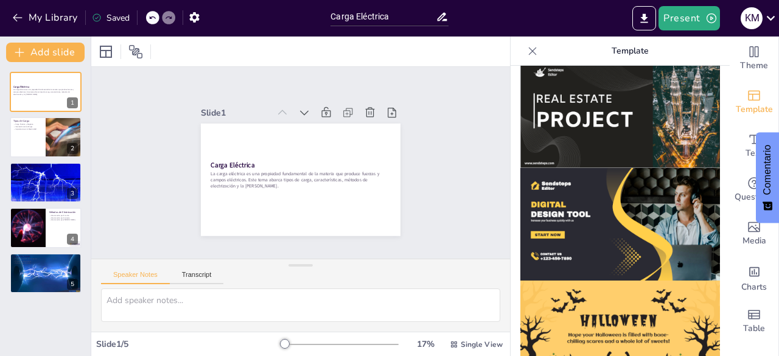
scroll to position [1188, 0]
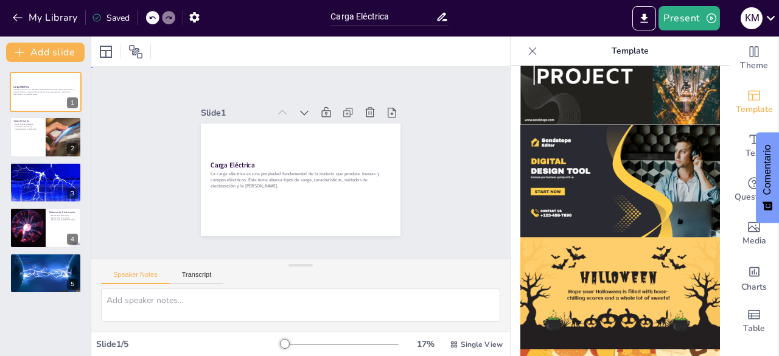
click at [415, 178] on div "Slide 1 Carga Eléctrica La carga eléctrica es una propiedad fundamental de la m…" at bounding box center [300, 162] width 261 height 305
click at [445, 98] on div "Slide 1 Carga Eléctrica La carga eléctrica es una propiedad fundamental de la m…" at bounding box center [301, 162] width 461 height 345
click at [527, 53] on icon at bounding box center [533, 51] width 12 height 12
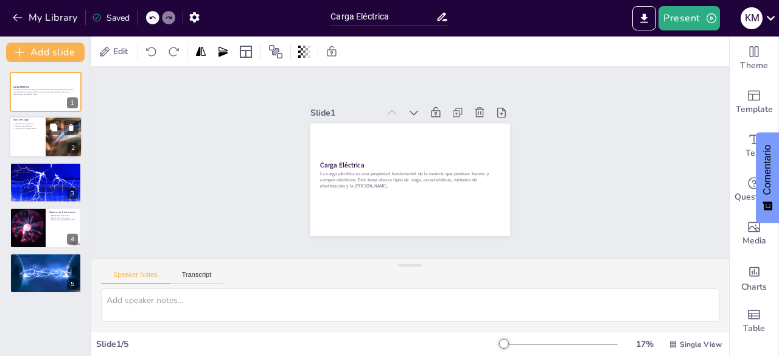
click at [38, 148] on div at bounding box center [45, 137] width 73 height 41
type textarea "La carga positiva se refiere a la carga que poseen los protones, mientras que l…"
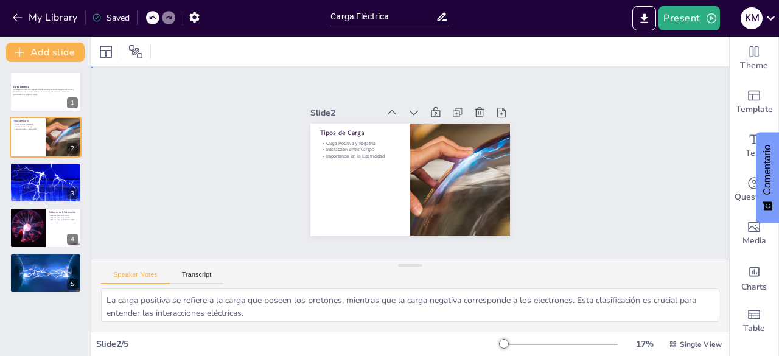
click at [648, 156] on div "Slide 1 Carga Eléctrica La carga eléctrica es una propiedad fundamental de la m…" at bounding box center [410, 163] width 661 height 435
click at [45, 99] on div at bounding box center [45, 91] width 73 height 41
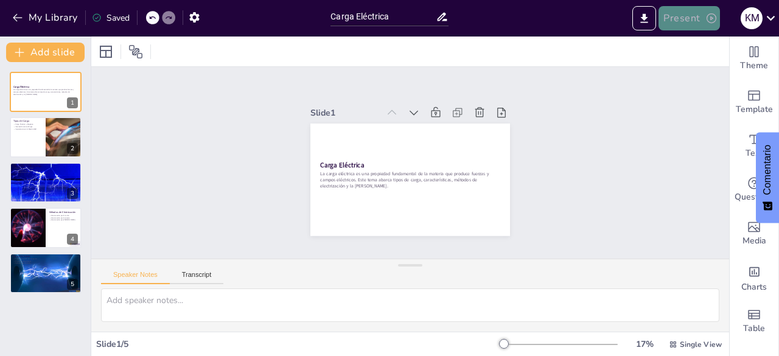
click at [688, 10] on button "Present" at bounding box center [689, 18] width 61 height 24
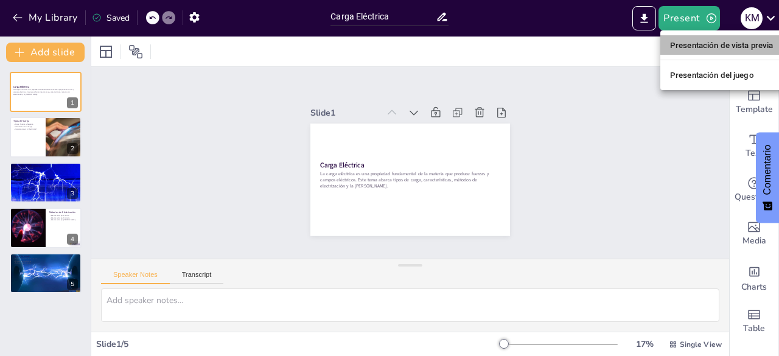
click at [729, 39] on font "Presentación de vista previa" at bounding box center [721, 45] width 103 height 12
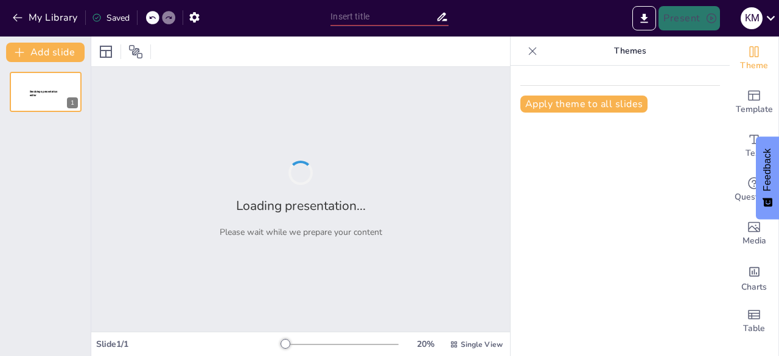
type input "Carga Eléctrica"
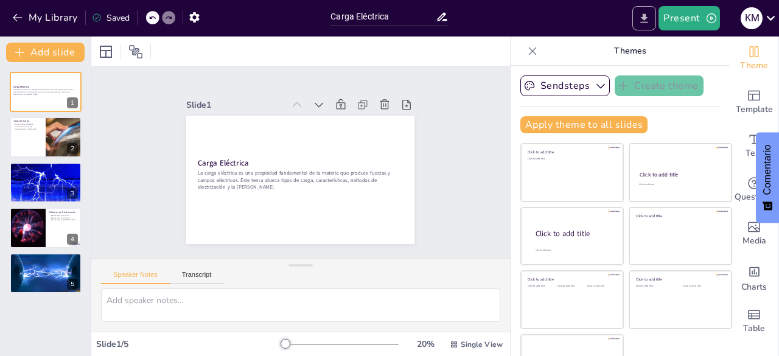
drag, startPoint x: 698, startPoint y: 77, endPoint x: 646, endPoint y: 18, distance: 79.4
click at [646, 18] on div "My Library Saved Carga Eléctrica Present K M Document fonts Akatab Recently use…" at bounding box center [389, 178] width 779 height 356
click at [646, 18] on icon "Export to PowerPoint" at bounding box center [644, 17] width 7 height 9
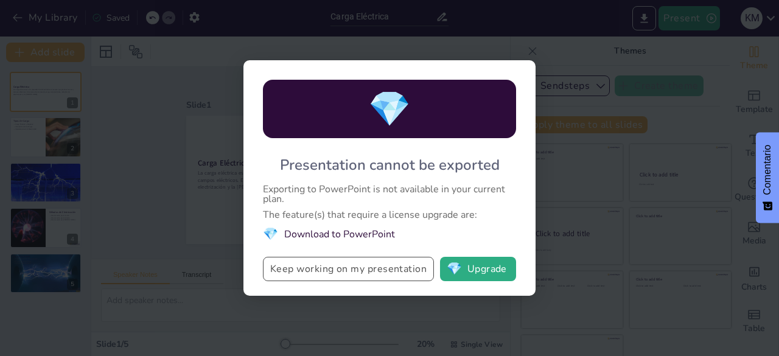
click at [407, 268] on button "Keep working on my presentation" at bounding box center [348, 269] width 171 height 24
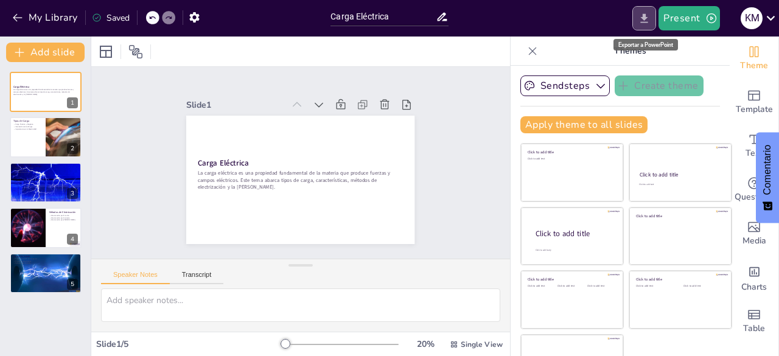
click at [654, 15] on button "Export to PowerPoint" at bounding box center [644, 18] width 24 height 24
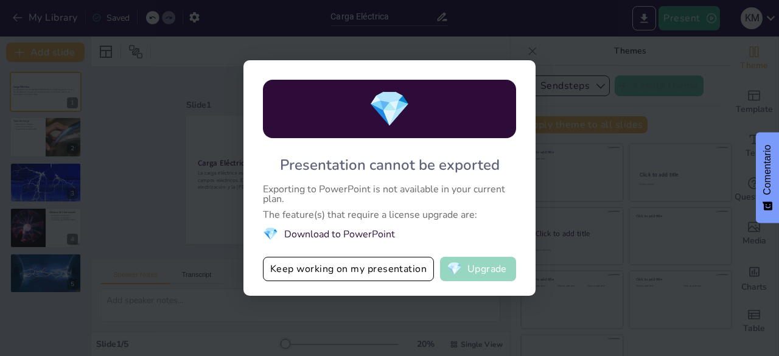
click at [474, 273] on button "💎 Upgrade" at bounding box center [478, 269] width 76 height 24
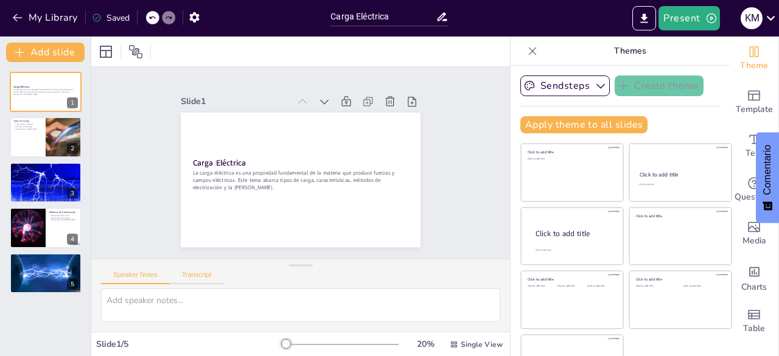
click at [200, 279] on button "Transcript" at bounding box center [197, 277] width 54 height 13
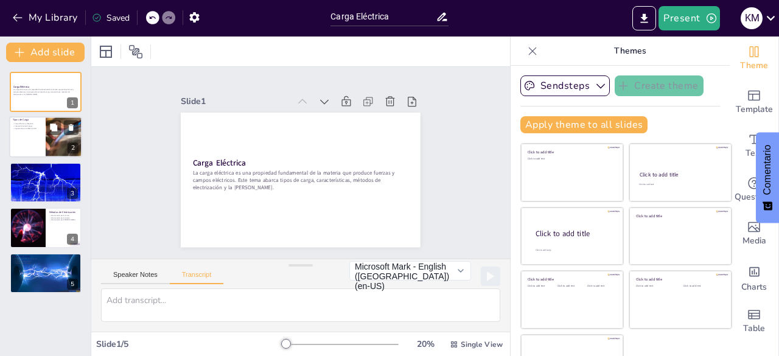
click at [27, 135] on div at bounding box center [45, 137] width 73 height 41
type textarea "La carga eléctrica se clasifica en dos tipos: positiva y negativa. La carga pos…"
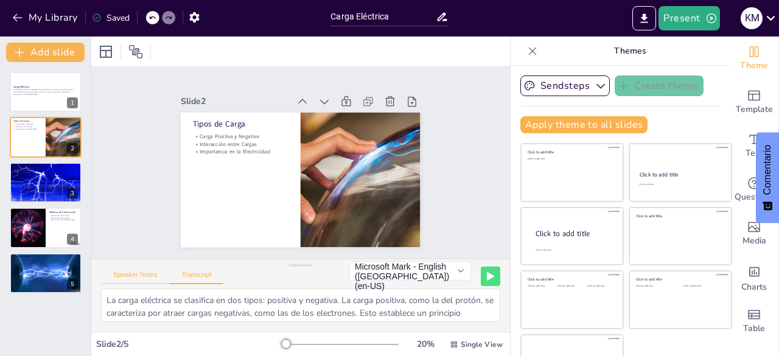
click at [138, 272] on button "Speaker Notes" at bounding box center [135, 277] width 69 height 13
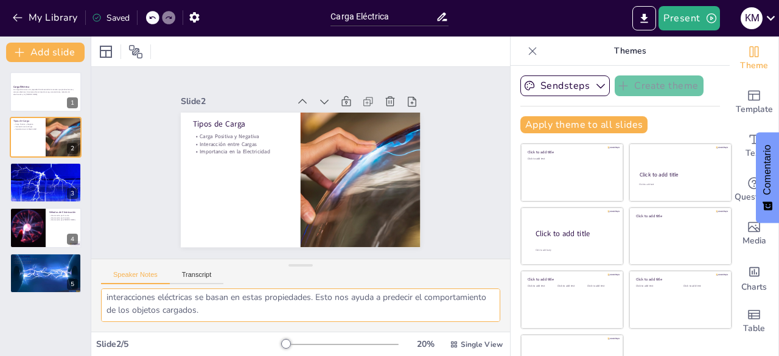
scroll to position [34, 0]
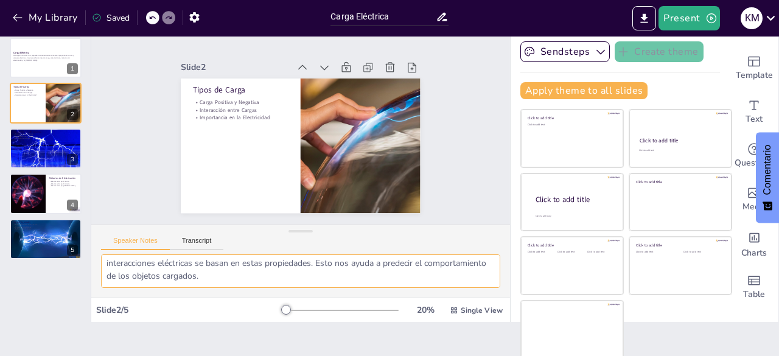
drag, startPoint x: 103, startPoint y: 301, endPoint x: 347, endPoint y: 334, distance: 245.6
click at [347, 334] on div "Document fonts Akatab Recently used Akatab Popular fonts Lato Montserrat Open S…" at bounding box center [389, 197] width 779 height 320
click at [37, 138] on p "Medición de la Carga" at bounding box center [46, 138] width 66 height 2
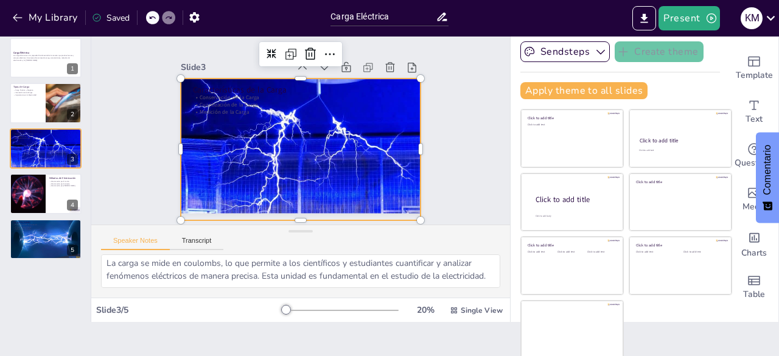
click at [247, 143] on div at bounding box center [317, 116] width 272 height 208
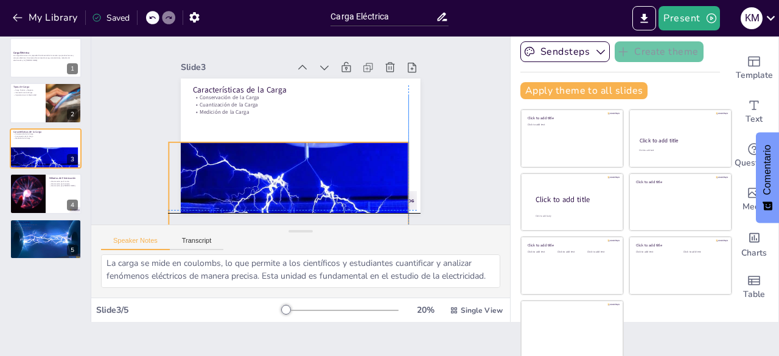
drag, startPoint x: 247, startPoint y: 143, endPoint x: 234, endPoint y: 203, distance: 61.0
click at [234, 203] on div at bounding box center [305, 180] width 272 height 208
click at [475, 98] on div "Slide 1 Carga Eléctrica La carga eléctrica es una propiedad fundamental de la m…" at bounding box center [300, 129] width 419 height 192
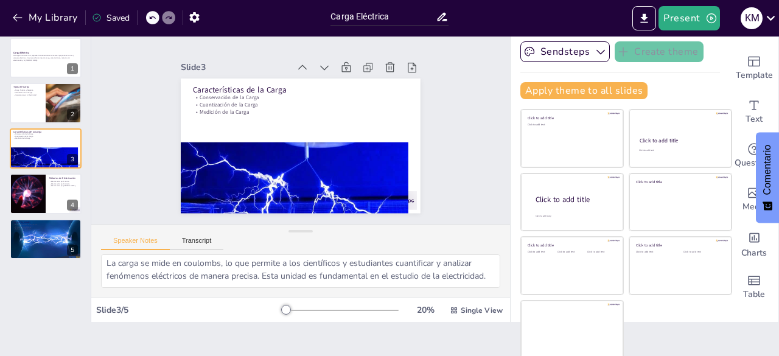
click at [475, 98] on div "Slide 1 Carga Eléctrica La carga eléctrica es una propiedad fundamental de la m…" at bounding box center [300, 129] width 436 height 234
click at [475, 98] on div "Slide 1 Carga Eléctrica La carga eléctrica es una propiedad fundamental de la m…" at bounding box center [300, 129] width 419 height 192
click at [56, 196] on div at bounding box center [45, 193] width 73 height 41
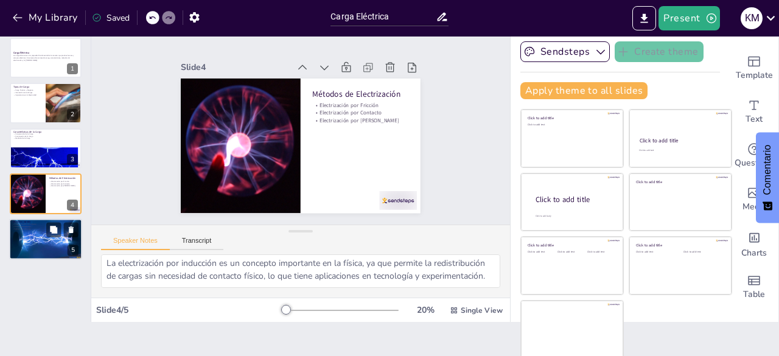
click at [49, 249] on div at bounding box center [45, 239] width 73 height 41
type textarea "La relación de proporcionalidad en la [PERSON_NAME] es esencial para predecir c…"
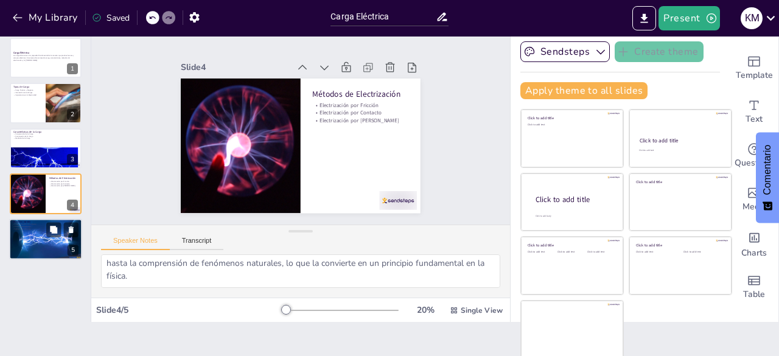
scroll to position [92, 0]
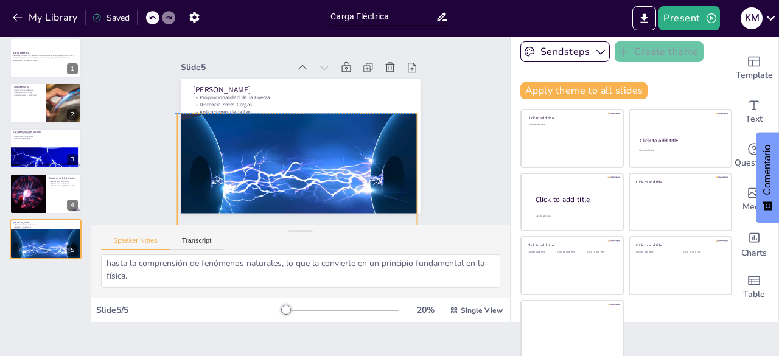
drag, startPoint x: 274, startPoint y: 175, endPoint x: 268, endPoint y: 212, distance: 37.5
click at [268, 212] on div "Slide 1 Carga Eléctrica La carga eléctrica es una propiedad fundamental de la m…" at bounding box center [300, 129] width 436 height 234
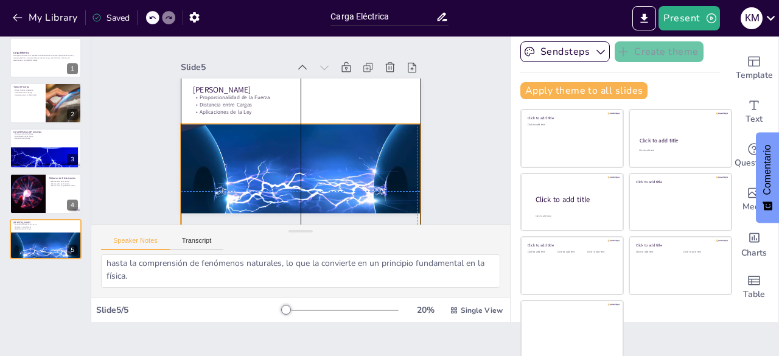
drag, startPoint x: 289, startPoint y: 183, endPoint x: 292, endPoint y: 197, distance: 13.7
click at [292, 197] on div at bounding box center [301, 191] width 240 height 135
click at [436, 138] on div "Slide 1 Carga Eléctrica La carga eléctrica es una propiedad fundamental de la m…" at bounding box center [301, 128] width 308 height 169
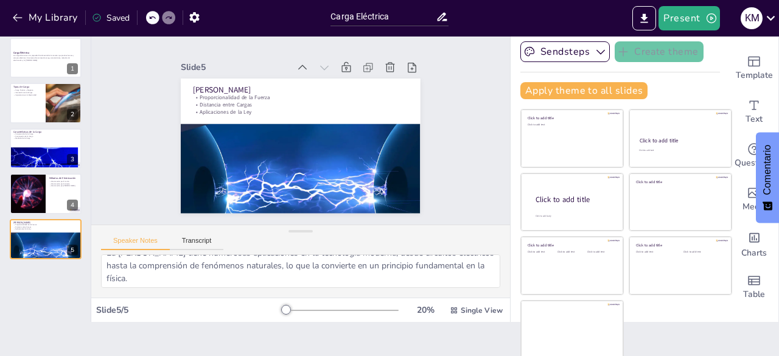
scroll to position [91, 0]
click at [201, 243] on button "Transcript" at bounding box center [197, 243] width 54 height 13
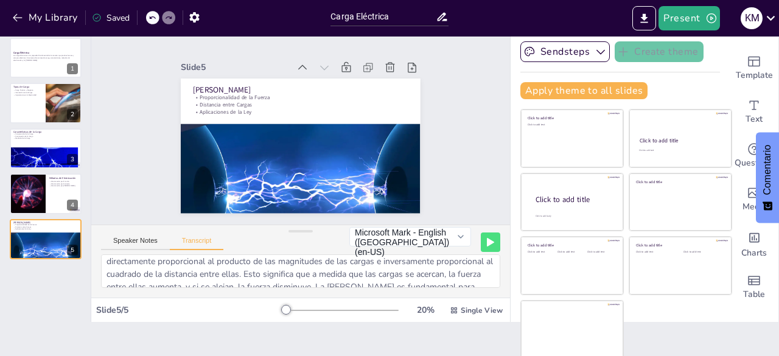
scroll to position [0, 0]
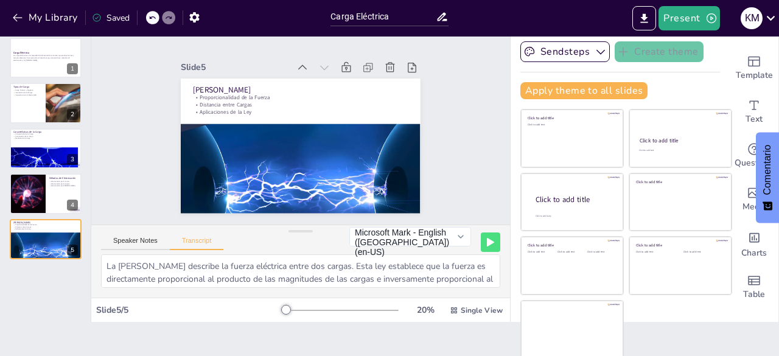
click at [129, 236] on div "Speaker Notes Transcript" at bounding box center [162, 242] width 122 height 16
click at [127, 241] on button "Speaker Notes" at bounding box center [135, 243] width 69 height 13
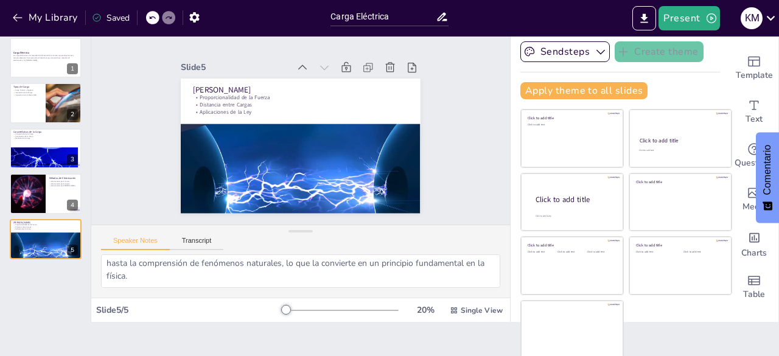
scroll to position [84, 0]
click at [202, 240] on button "Transcript" at bounding box center [197, 243] width 54 height 13
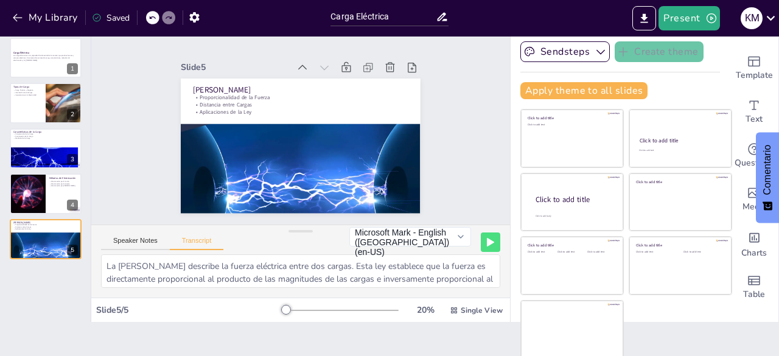
scroll to position [54, 0]
